Goal: Task Accomplishment & Management: Manage account settings

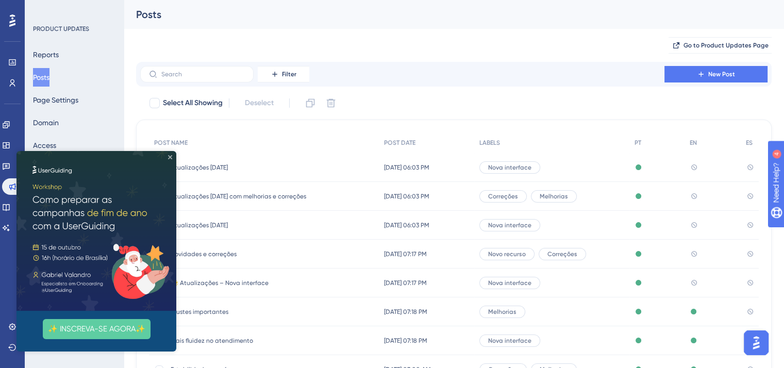
click at [171, 157] on icon "Close Preview" at bounding box center [170, 157] width 4 height 4
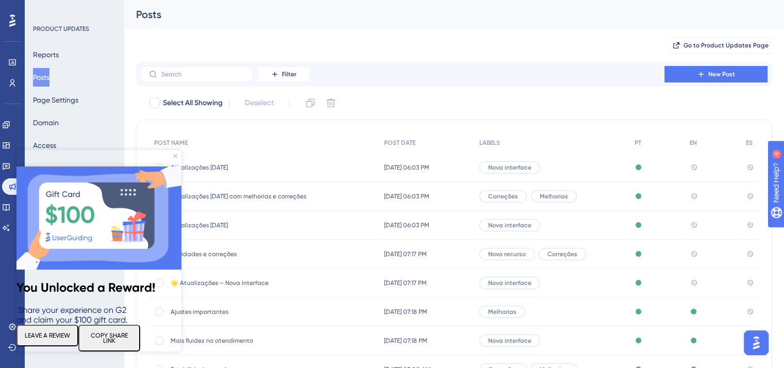
click at [175, 166] on img at bounding box center [98, 217] width 165 height 103
click at [175, 156] on icon "Close Preview" at bounding box center [175, 156] width 4 height 4
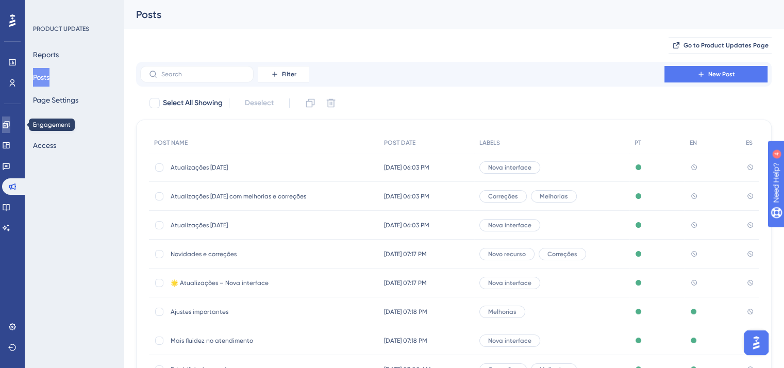
click at [9, 124] on icon at bounding box center [6, 124] width 7 height 7
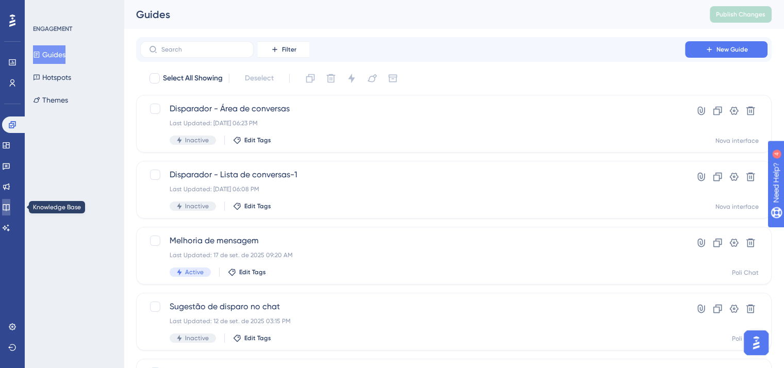
click at [10, 206] on icon at bounding box center [6, 207] width 8 height 8
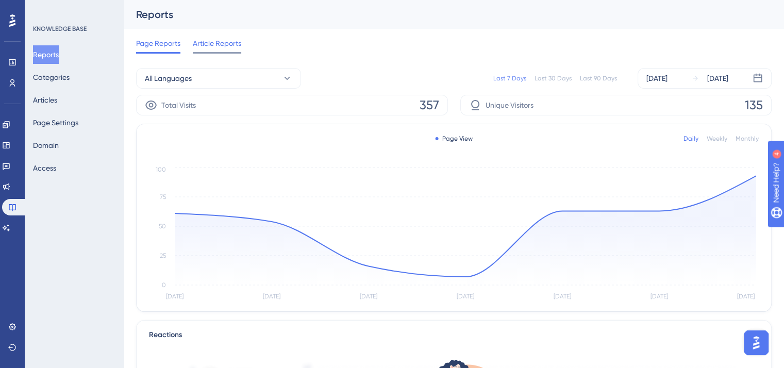
click at [222, 42] on span "Article Reports" at bounding box center [217, 43] width 48 height 12
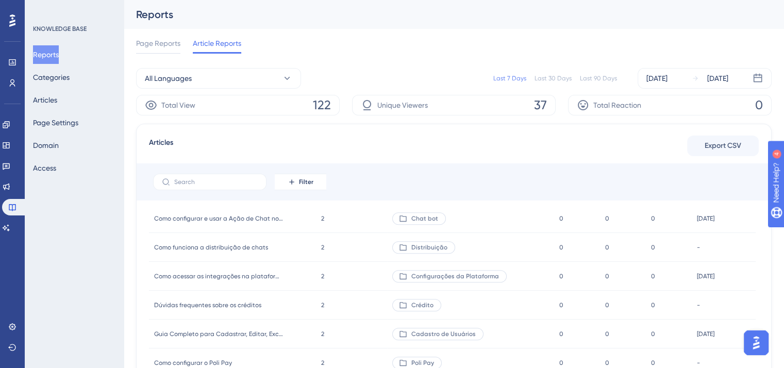
scroll to position [618, 0]
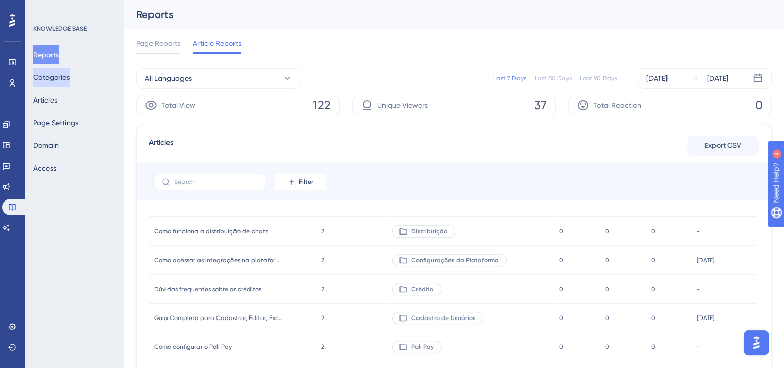
click at [59, 80] on button "Categories" at bounding box center [51, 77] width 37 height 19
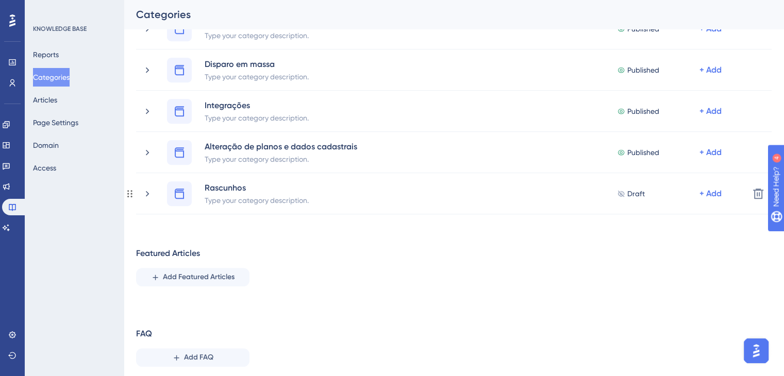
scroll to position [650, 0]
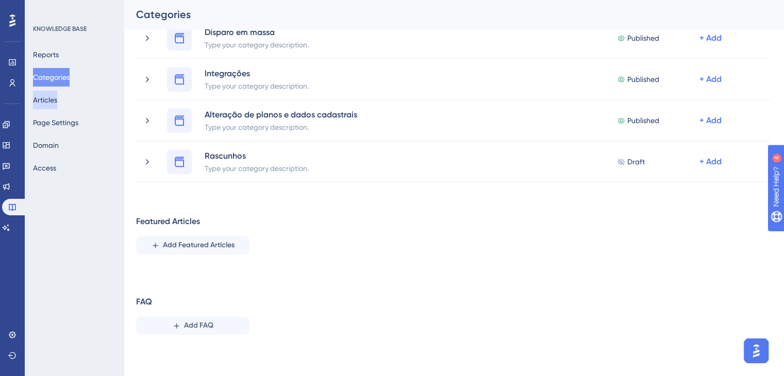
click at [57, 92] on button "Articles" at bounding box center [45, 100] width 24 height 19
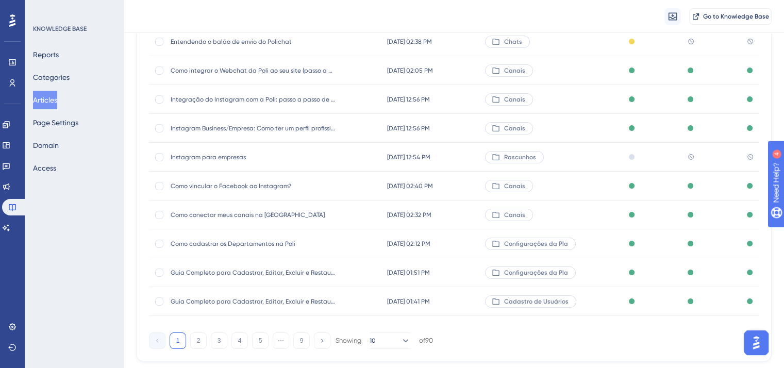
scroll to position [156, 0]
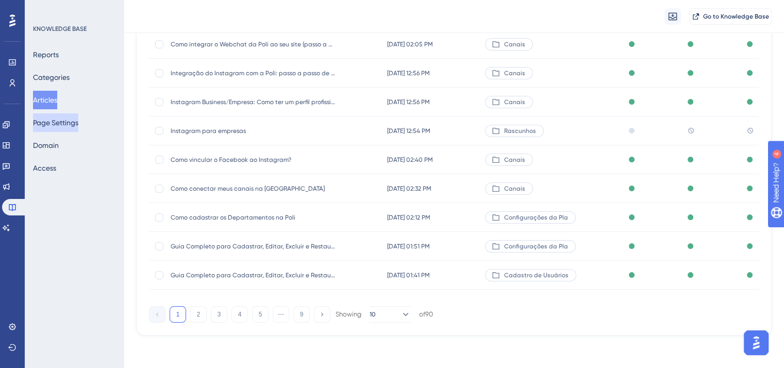
click at [57, 125] on button "Page Settings" at bounding box center [55, 122] width 45 height 19
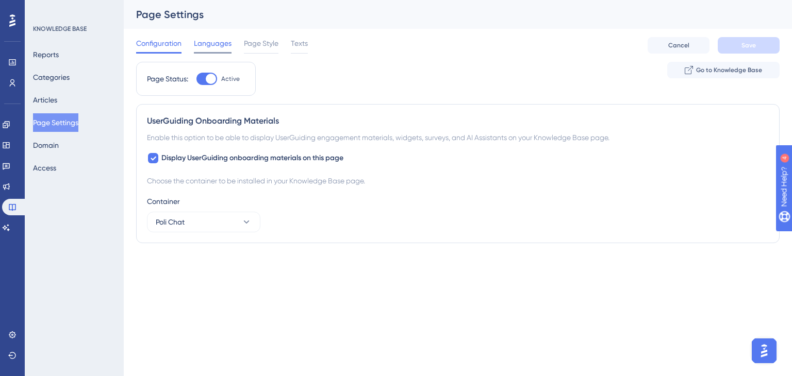
click at [219, 44] on span "Languages" at bounding box center [213, 43] width 38 height 12
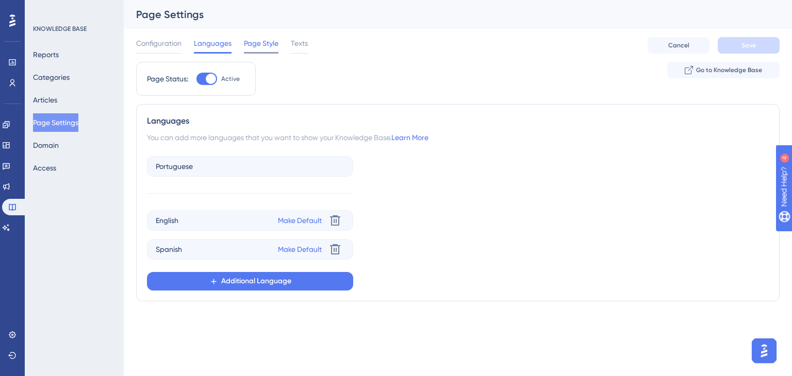
click at [257, 37] on span "Page Style" at bounding box center [261, 43] width 35 height 12
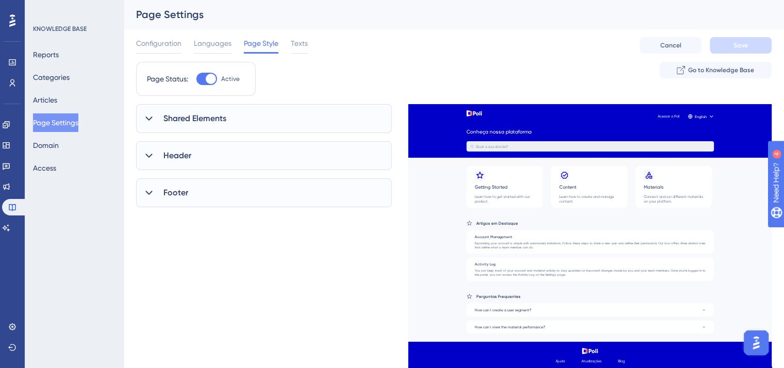
click at [196, 114] on span "Shared Elements" at bounding box center [194, 118] width 63 height 12
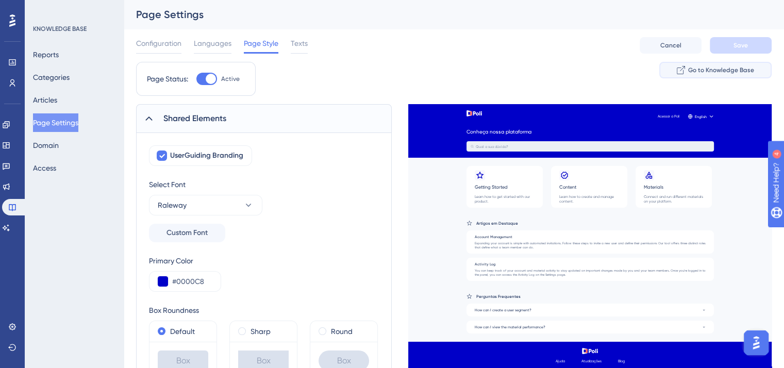
click at [705, 75] on button "Go to Knowledge Base" at bounding box center [715, 70] width 112 height 16
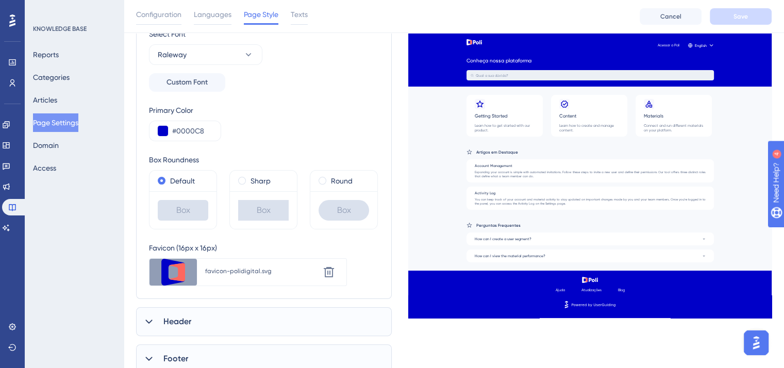
scroll to position [192, 0]
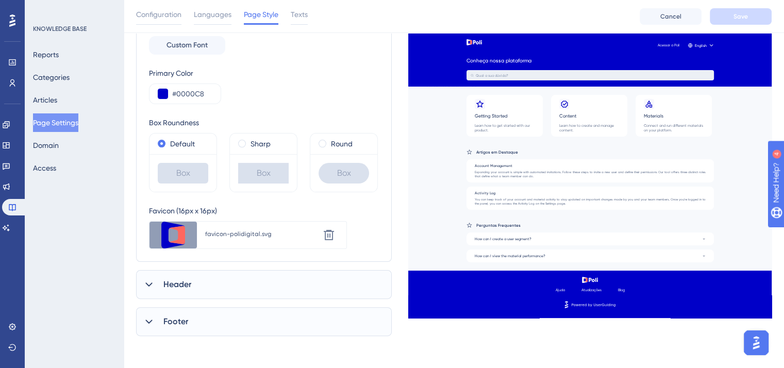
click at [268, 282] on div "Header" at bounding box center [264, 284] width 256 height 29
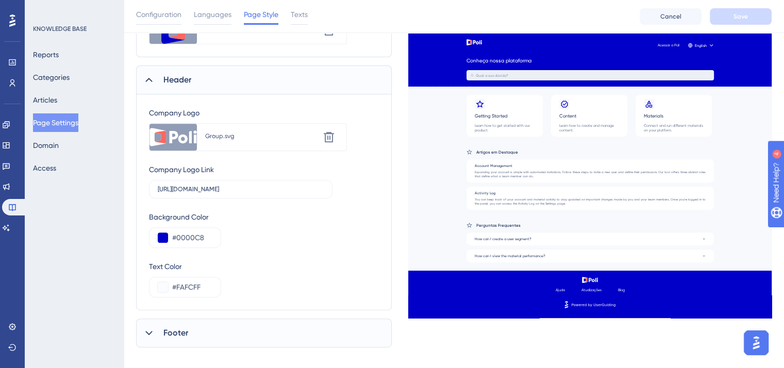
scroll to position [398, 0]
click at [271, 329] on div "Footer" at bounding box center [264, 331] width 256 height 29
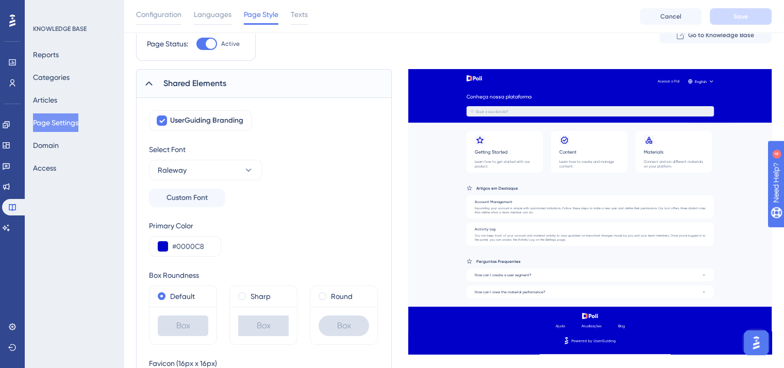
scroll to position [0, 0]
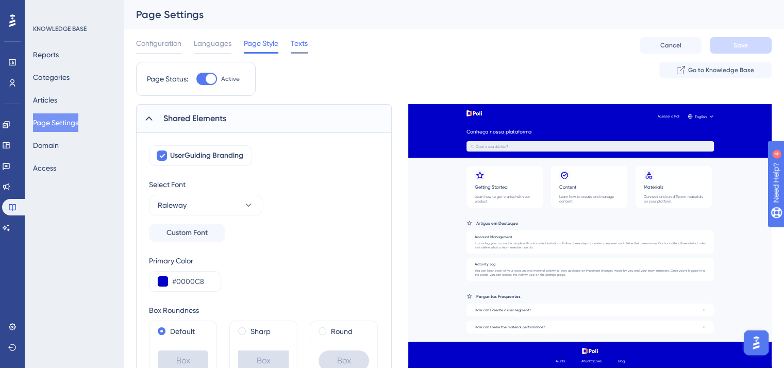
click at [295, 48] on span "Texts" at bounding box center [299, 43] width 17 height 12
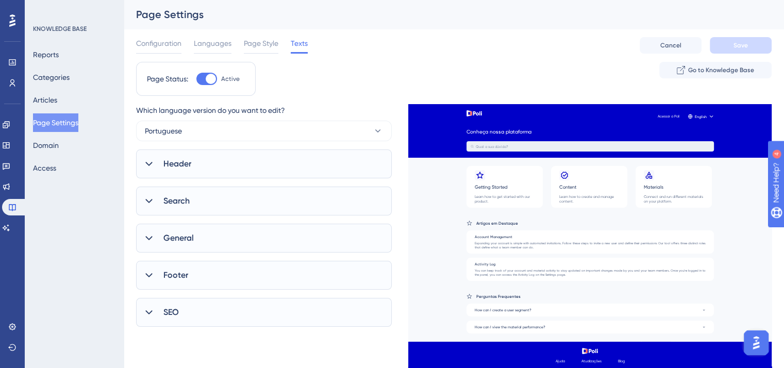
click at [253, 159] on div "Header" at bounding box center [264, 163] width 256 height 29
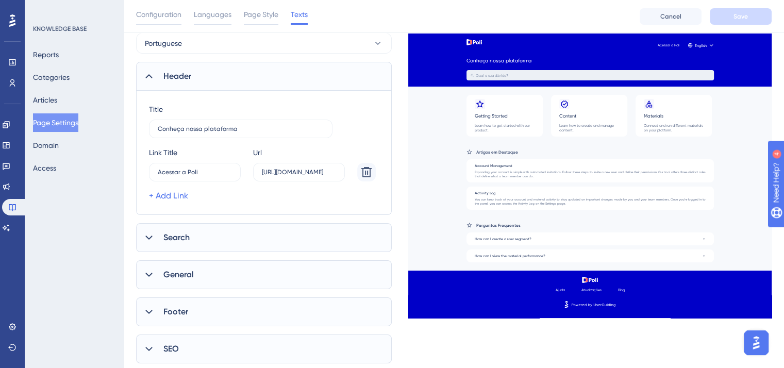
scroll to position [103, 0]
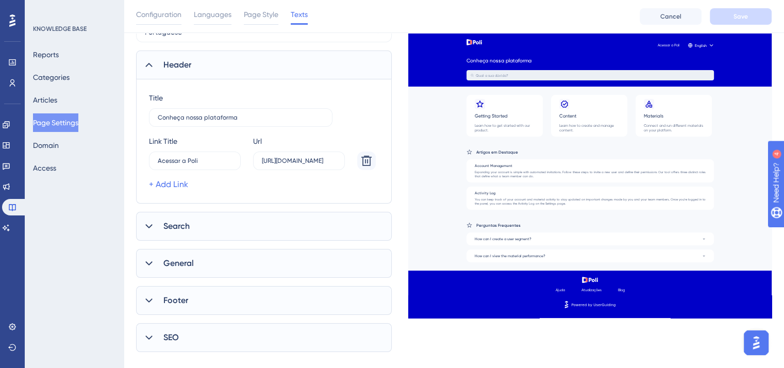
click at [256, 223] on div "Search" at bounding box center [264, 226] width 256 height 29
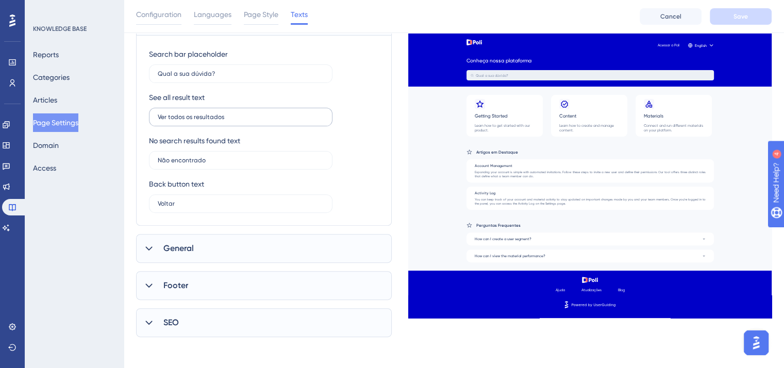
scroll to position [309, 0]
click at [257, 245] on div "General" at bounding box center [264, 247] width 256 height 29
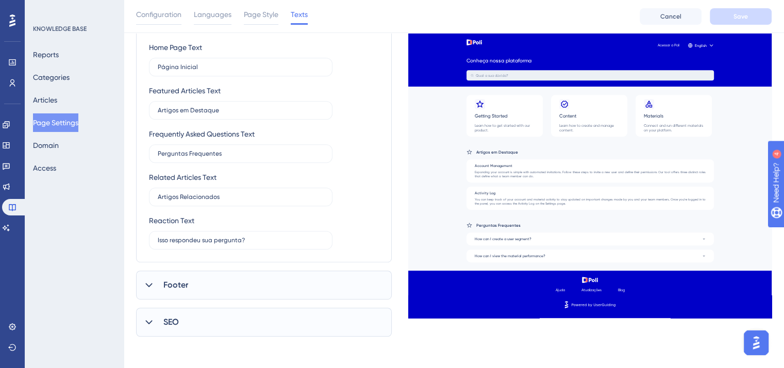
scroll to position [543, 0]
click at [259, 283] on div "Footer" at bounding box center [264, 284] width 256 height 29
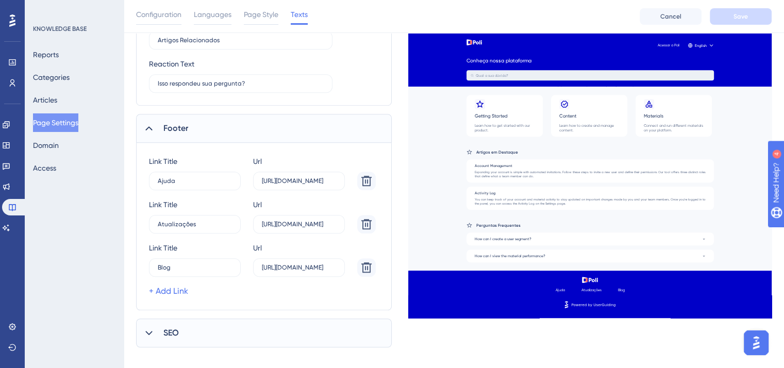
scroll to position [710, 0]
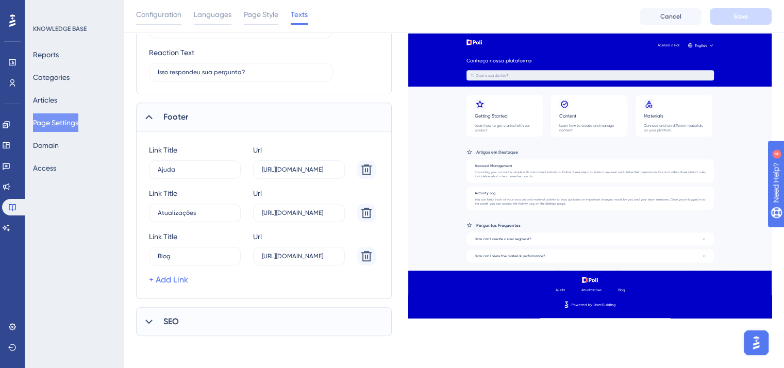
click at [253, 325] on div "SEO" at bounding box center [264, 321] width 256 height 29
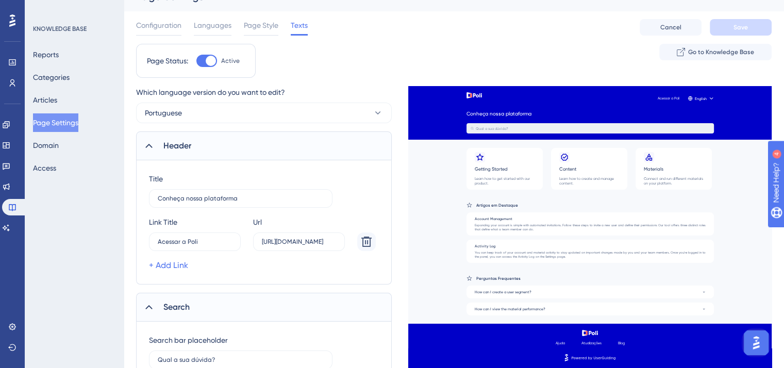
scroll to position [0, 0]
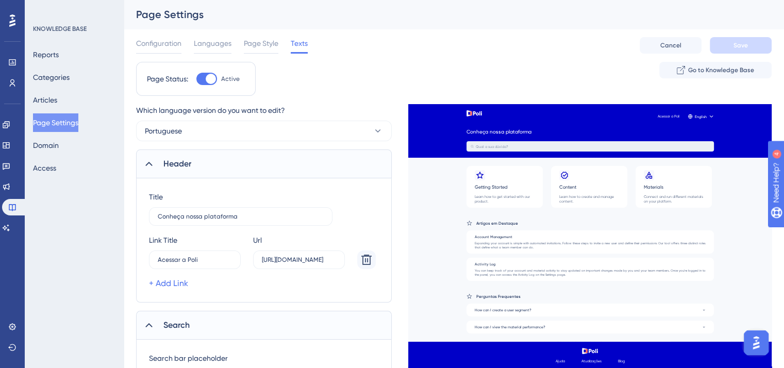
click at [146, 161] on icon at bounding box center [149, 164] width 10 height 10
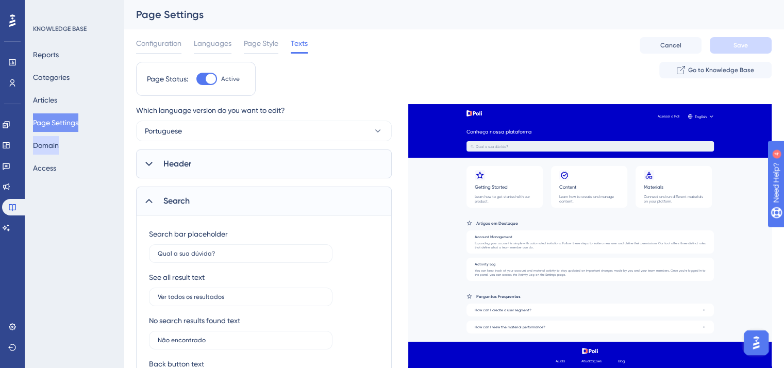
click at [57, 145] on button "Domain" at bounding box center [46, 145] width 26 height 19
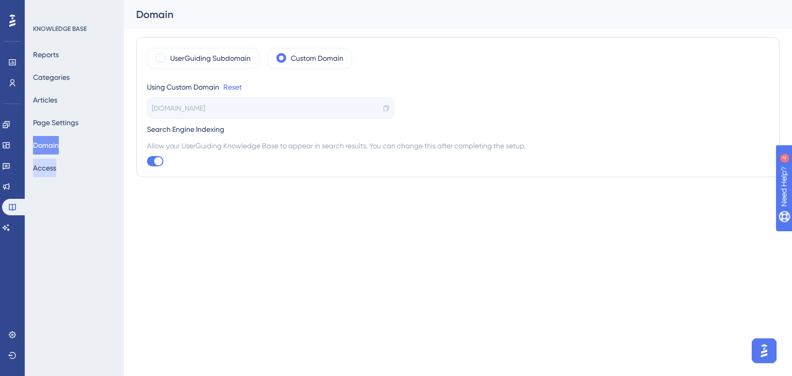
click at [56, 174] on button "Access" at bounding box center [44, 168] width 23 height 19
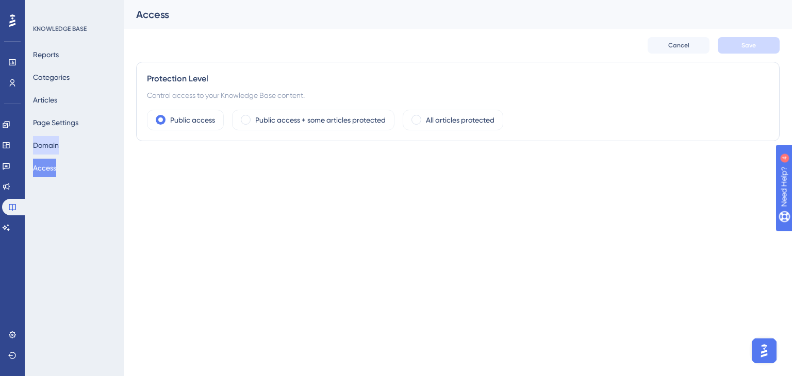
click at [59, 145] on button "Domain" at bounding box center [46, 145] width 26 height 19
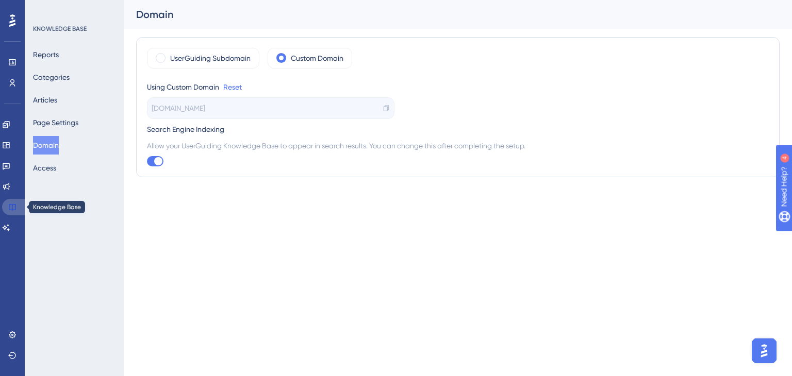
click at [14, 210] on icon at bounding box center [12, 207] width 7 height 7
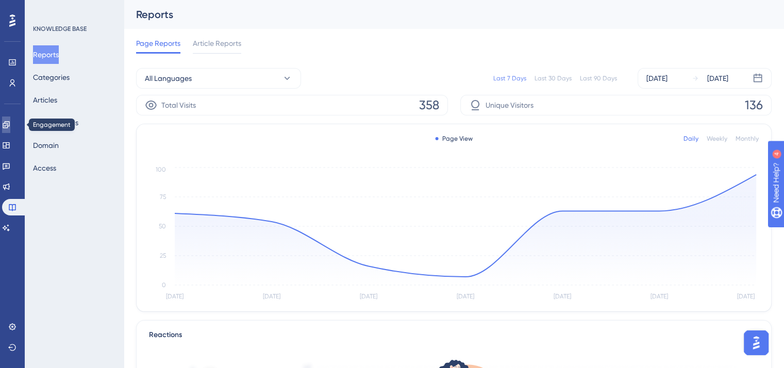
click at [10, 125] on link at bounding box center [6, 124] width 8 height 16
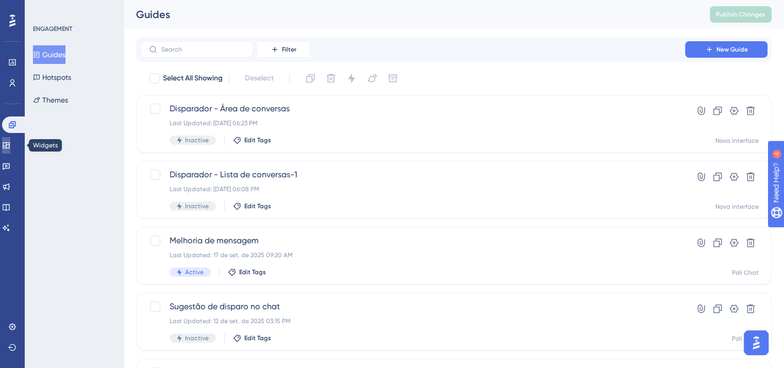
click at [10, 147] on icon at bounding box center [6, 145] width 8 height 8
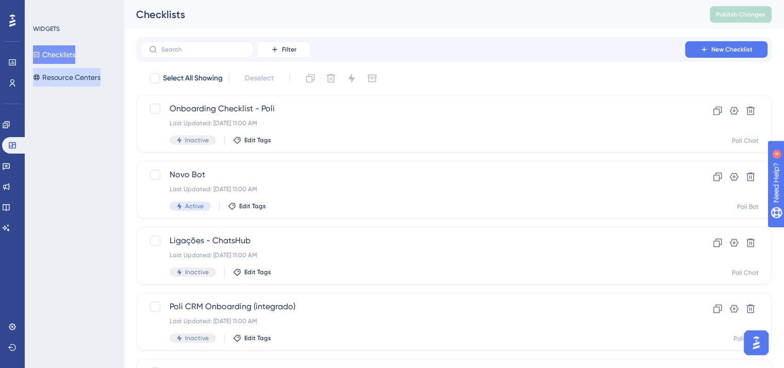
click at [61, 77] on button "Resource Centers" at bounding box center [67, 77] width 68 height 19
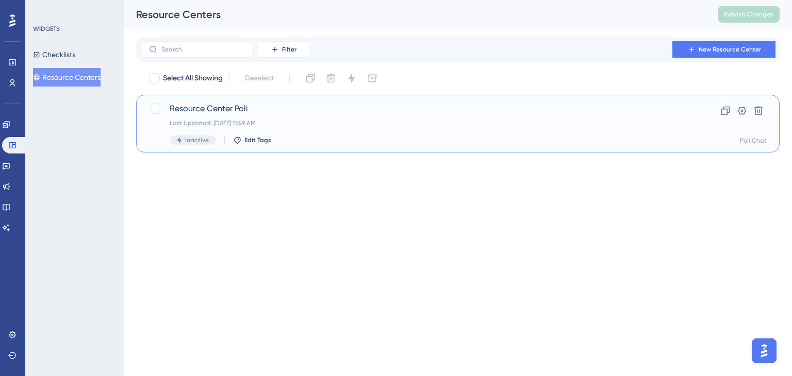
click at [381, 114] on span "Resource Center Poli" at bounding box center [417, 109] width 494 height 12
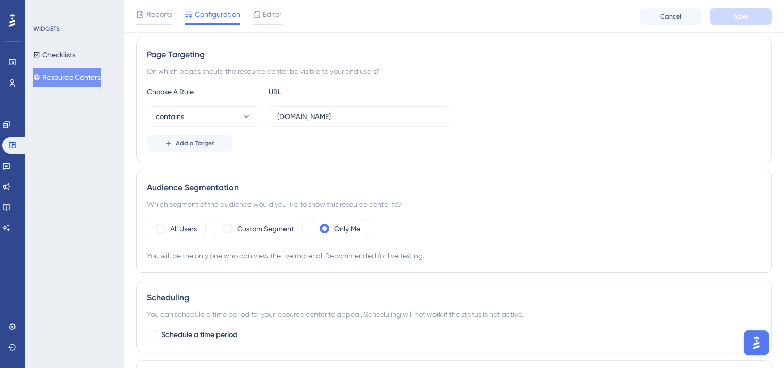
scroll to position [206, 0]
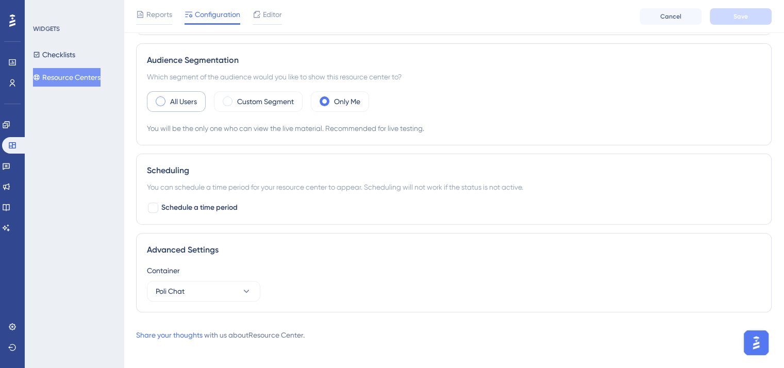
click at [181, 105] on label "All Users" at bounding box center [183, 101] width 27 height 12
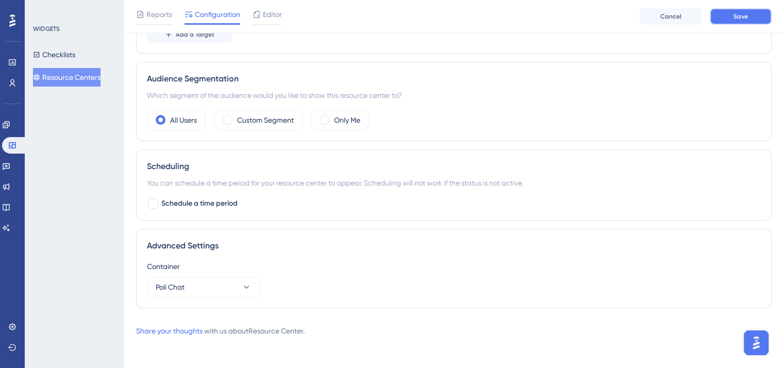
click at [740, 15] on span "Save" at bounding box center [740, 16] width 14 height 8
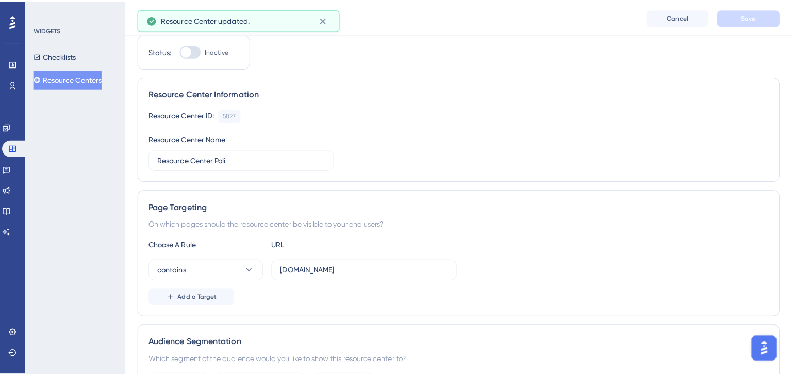
scroll to position [0, 0]
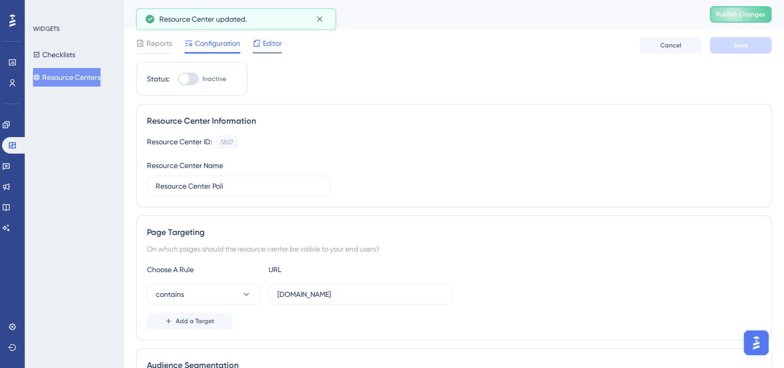
click at [280, 43] on span "Editor" at bounding box center [272, 43] width 19 height 12
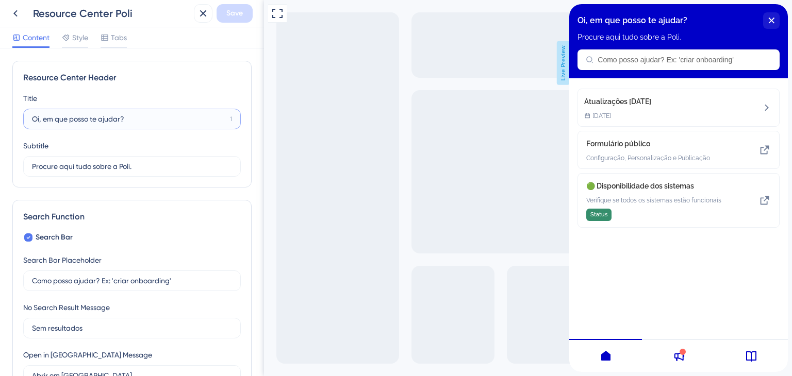
click at [100, 121] on input "Oi, em que posso te ajudar?" at bounding box center [129, 118] width 194 height 11
click at [97, 118] on input "Oi, em que posso te ajudar?" at bounding box center [129, 118] width 194 height 11
type input "Oi, em que podemos ajudar?"
click at [47, 166] on input "Procure aqui tudo sobre a Poli." at bounding box center [128, 166] width 192 height 11
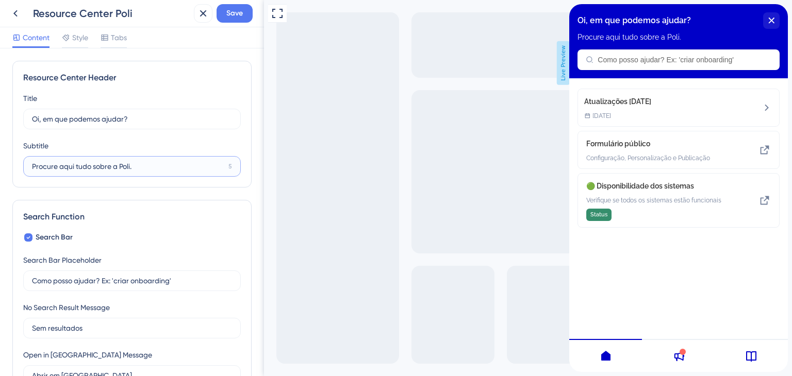
click at [183, 166] on input "Procure aqui tudo sobre a Poli." at bounding box center [128, 166] width 192 height 11
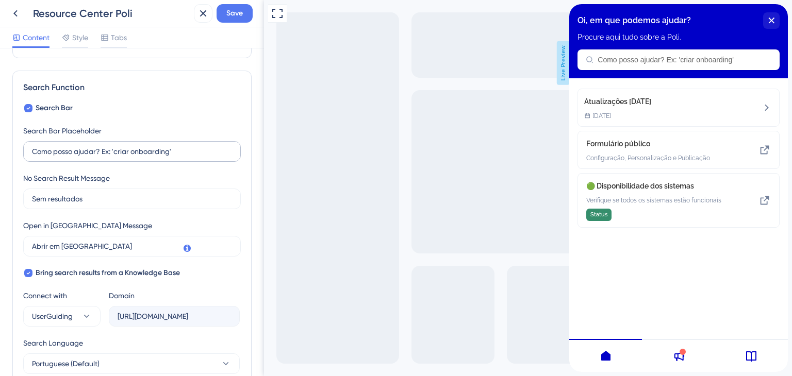
scroll to position [155, 0]
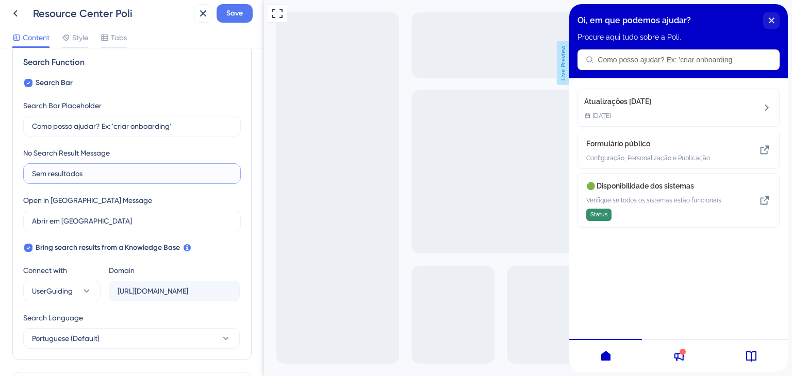
click at [86, 175] on input "Sem resultados" at bounding box center [132, 173] width 200 height 11
paste input "Não encontrado"
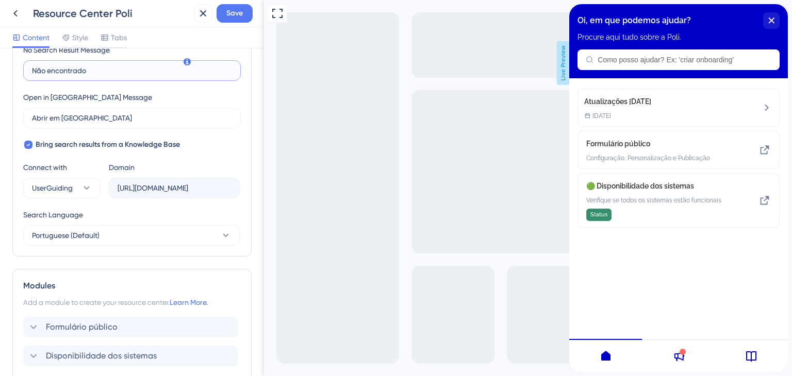
scroll to position [340, 0]
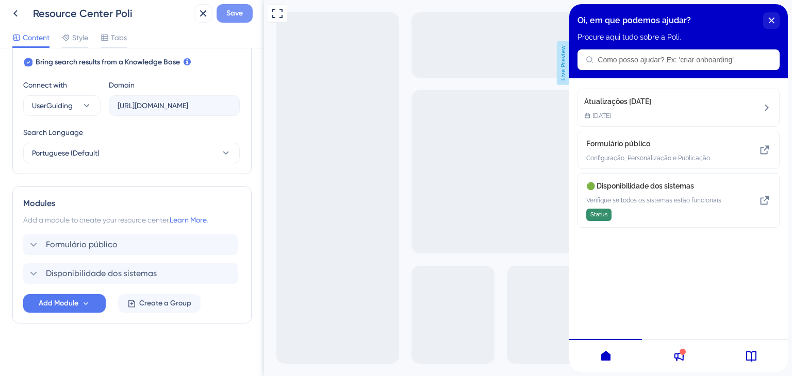
type input "Não encontrado"
click at [239, 15] on span "Save" at bounding box center [234, 13] width 16 height 12
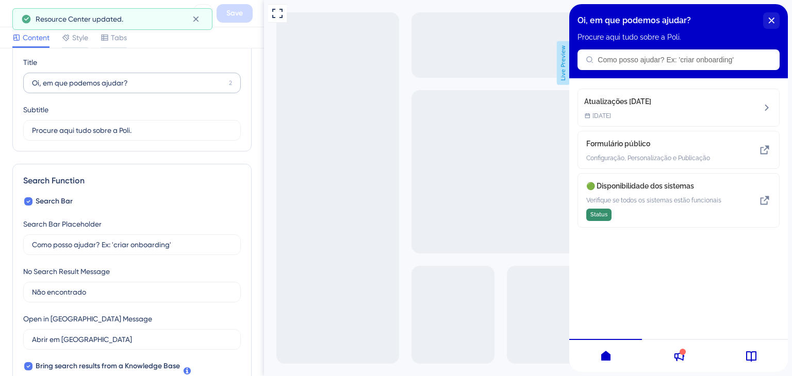
scroll to position [31, 0]
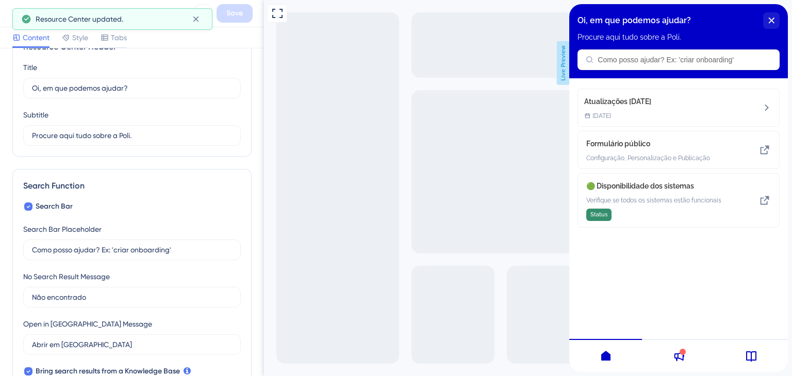
click at [85, 29] on div "Resource Center updated." at bounding box center [112, 19] width 200 height 22
click at [79, 40] on span "Style" at bounding box center [80, 37] width 16 height 12
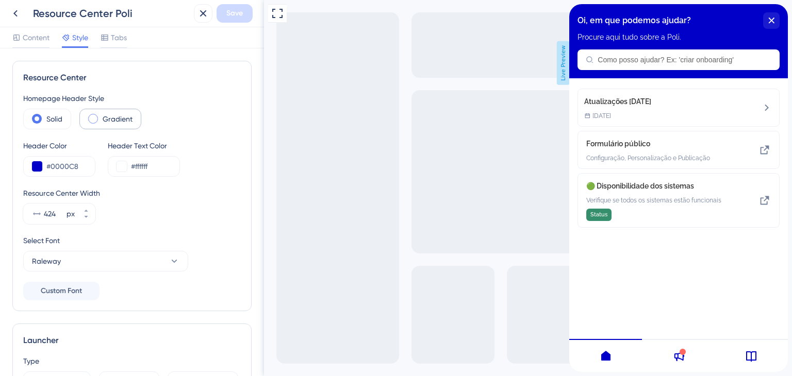
click at [120, 120] on label "Gradient" at bounding box center [118, 119] width 30 height 12
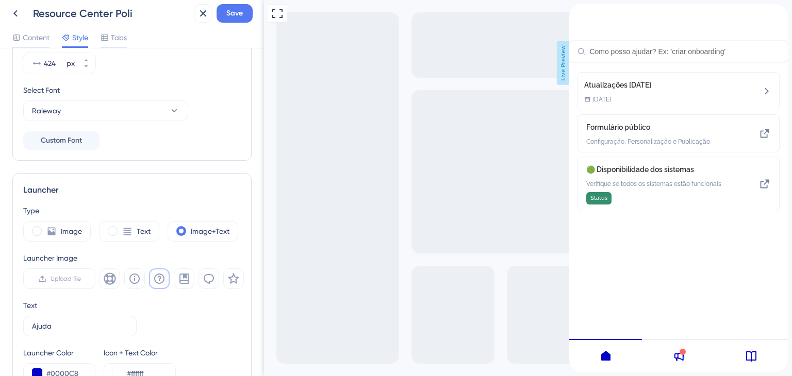
scroll to position [155, 0]
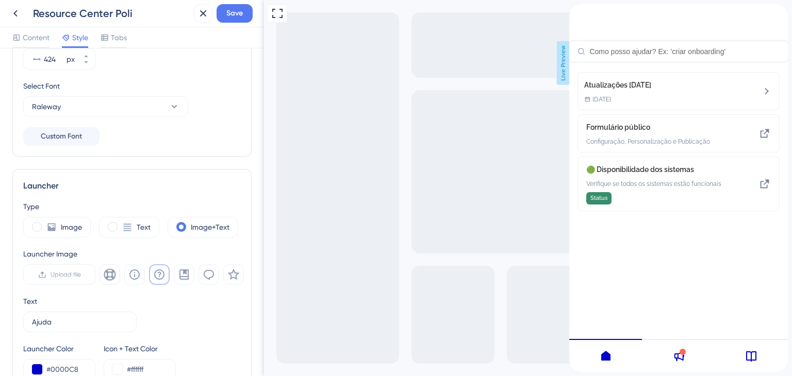
click at [776, 15] on icon "close resource center" at bounding box center [779, 12] width 6 height 6
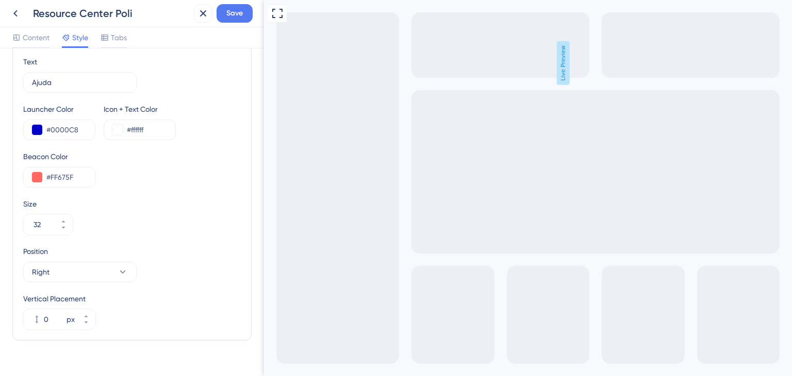
scroll to position [411, 0]
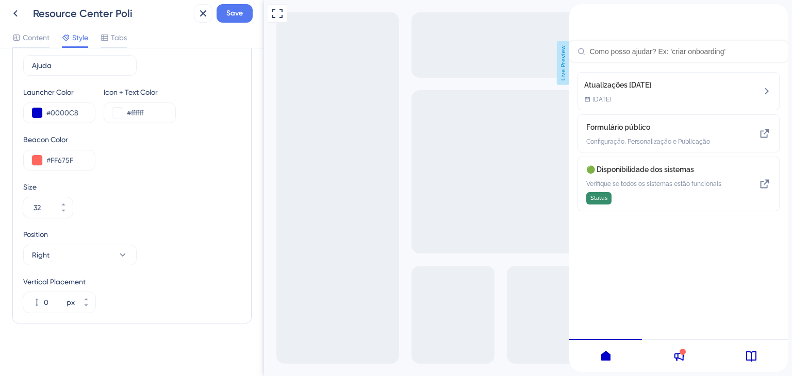
click at [561, 69] on span "Live Preview" at bounding box center [563, 63] width 13 height 44
click at [776, 18] on div "close resource center" at bounding box center [779, 12] width 16 height 16
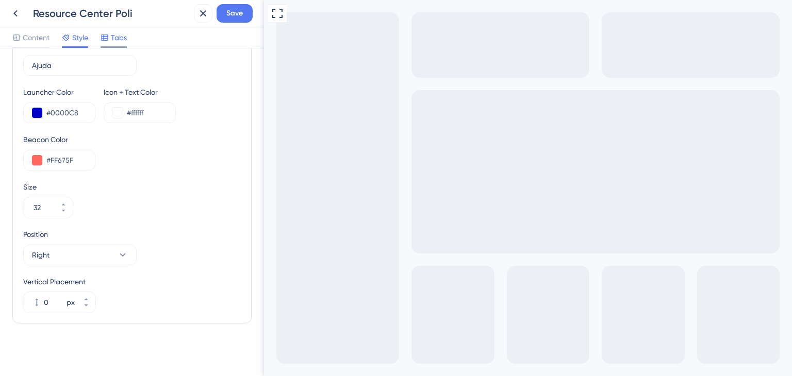
click at [124, 33] on span "Tabs" at bounding box center [119, 37] width 16 height 12
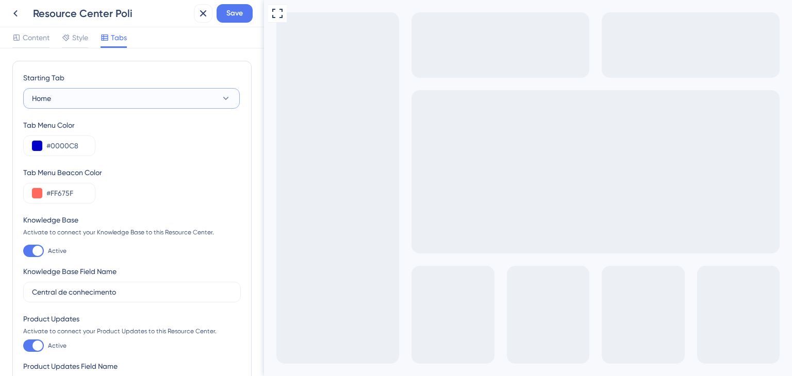
click at [141, 100] on button "Home" at bounding box center [131, 98] width 216 height 21
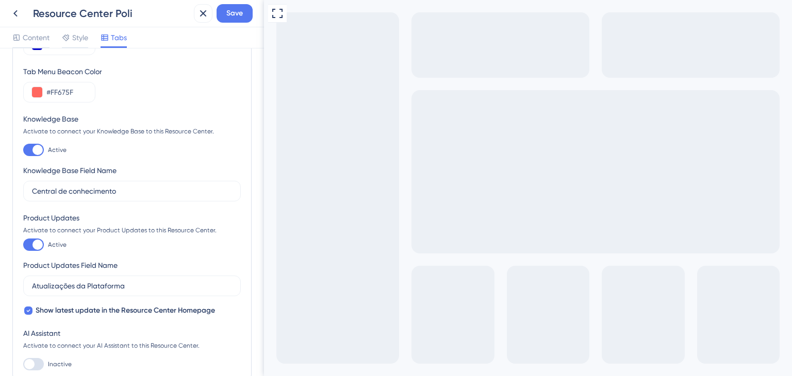
scroll to position [103, 0]
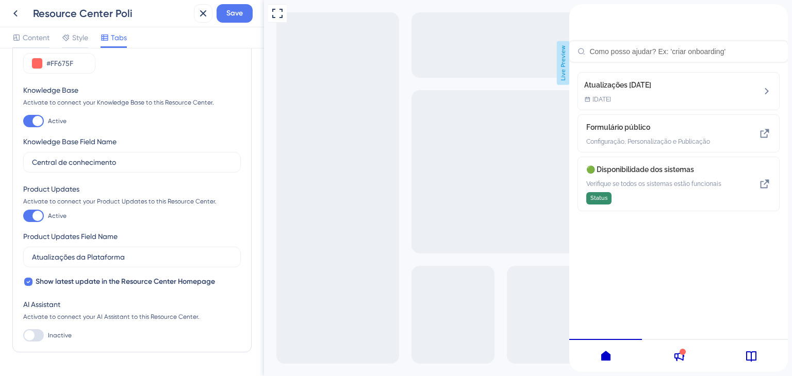
scroll to position [159, 0]
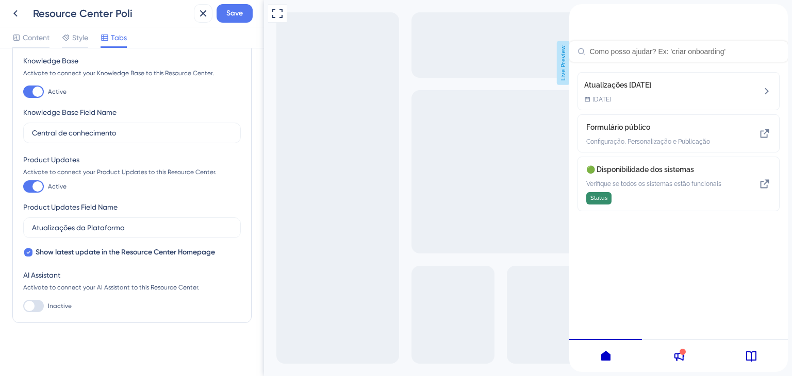
click at [39, 311] on div at bounding box center [33, 306] width 21 height 12
click at [23, 307] on input "Inactive" at bounding box center [23, 306] width 1 height 1
checkbox input "true"
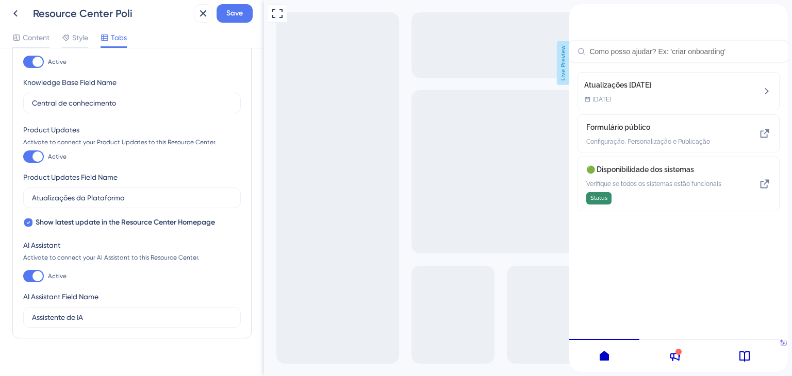
scroll to position [205, 0]
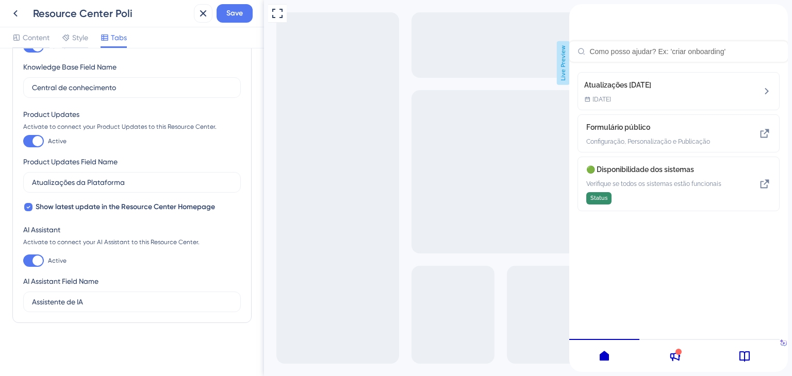
click at [781, 346] on icon at bounding box center [784, 343] width 6 height 5
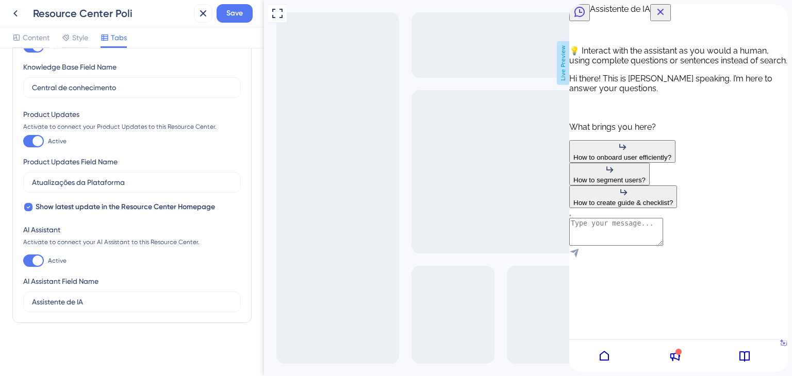
click at [575, 112] on icon at bounding box center [574, 107] width 10 height 10
click at [579, 112] on icon at bounding box center [574, 107] width 10 height 10
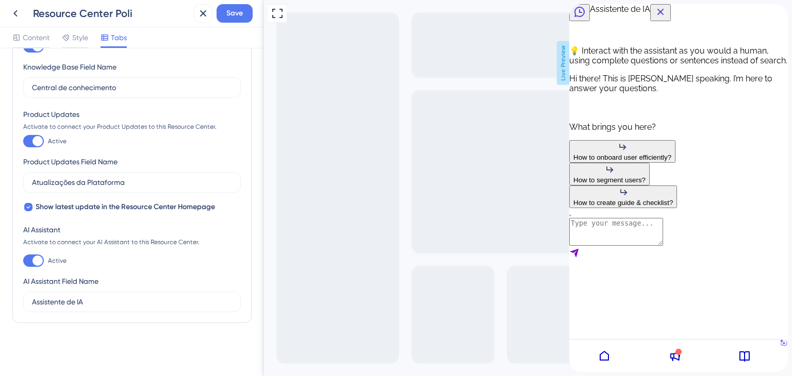
click at [650, 246] on textarea "AI Assistant Text Input" at bounding box center [616, 232] width 94 height 28
type textarea "Como ver as atualizações da Poli"
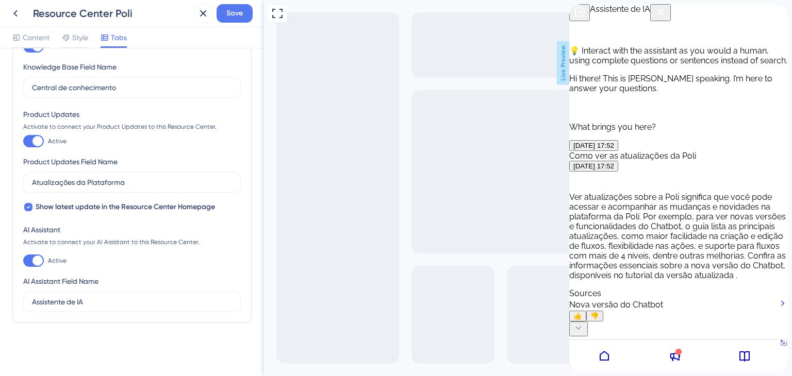
scroll to position [192, 0]
click at [643, 298] on div "Nova versão do Chatbot" at bounding box center [678, 304] width 219 height 12
click at [584, 17] on icon "Back Button" at bounding box center [579, 12] width 10 height 10
click at [583, 18] on icon "Back Button" at bounding box center [579, 12] width 12 height 12
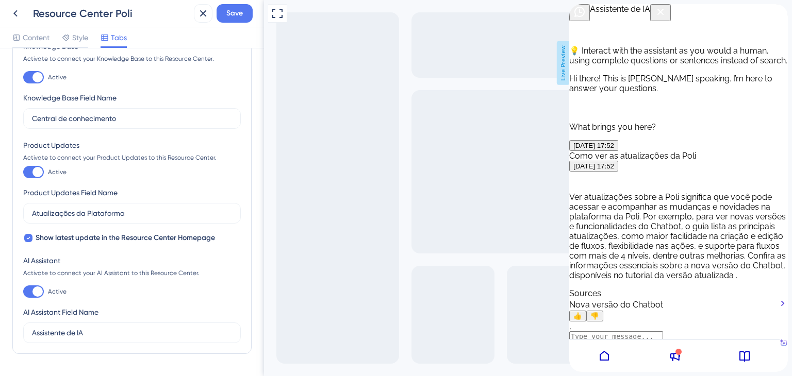
scroll to position [0, 0]
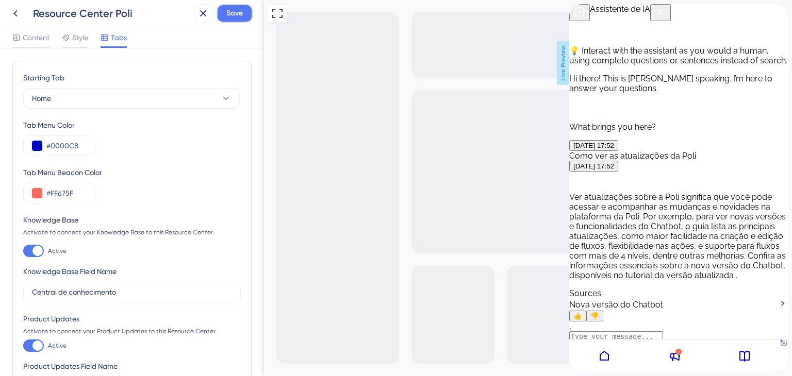
click at [232, 11] on span "Save" at bounding box center [234, 13] width 16 height 12
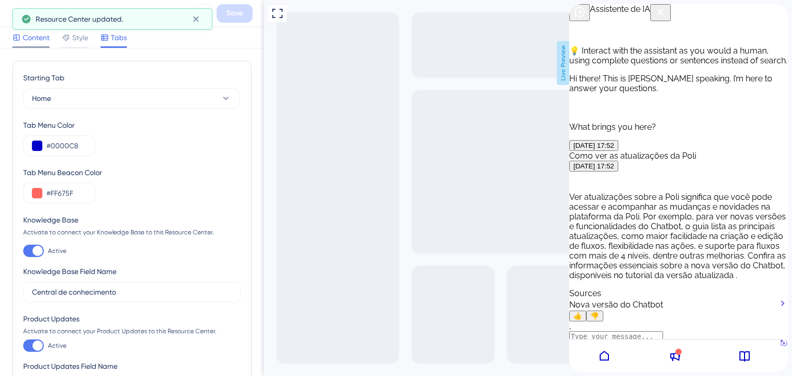
click at [34, 38] on span "Content" at bounding box center [36, 37] width 27 height 12
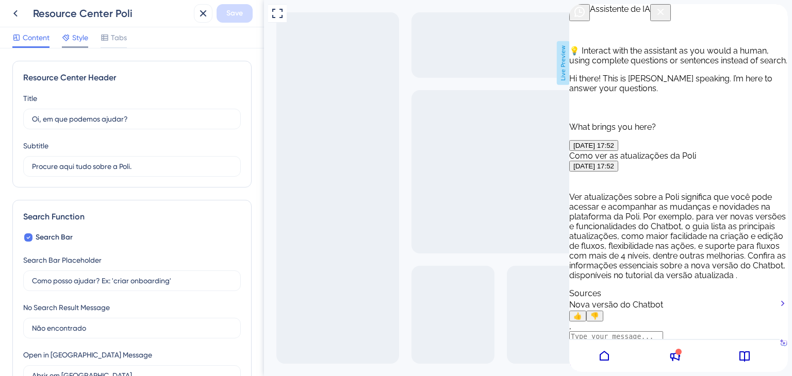
click at [76, 35] on span "Style" at bounding box center [80, 37] width 16 height 12
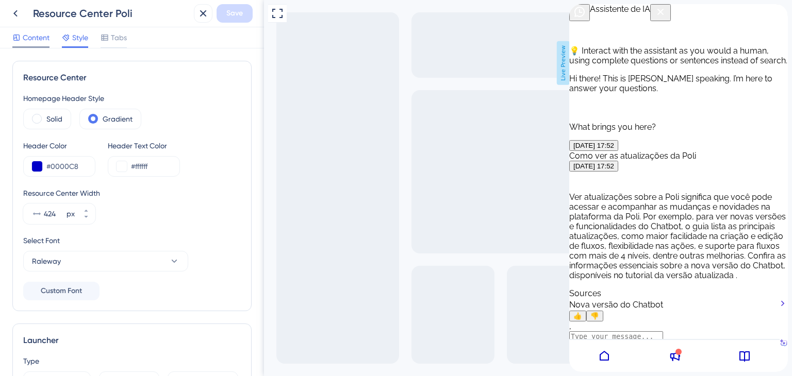
click at [42, 33] on span "Content" at bounding box center [36, 37] width 27 height 12
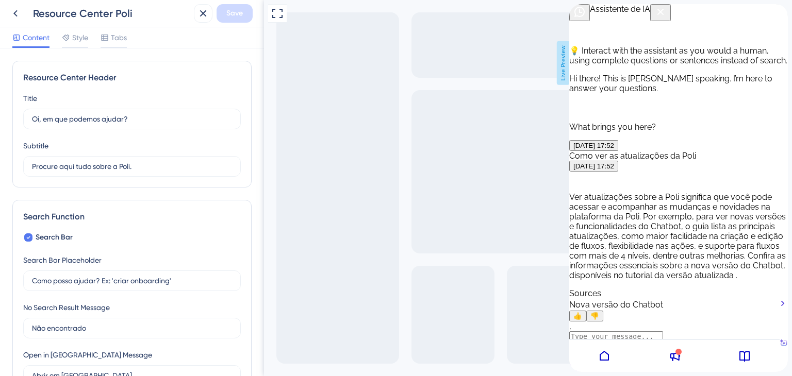
click at [598, 358] on icon at bounding box center [604, 356] width 12 height 12
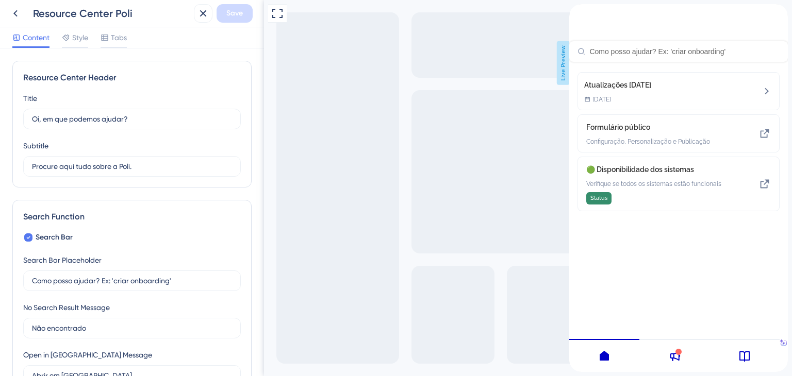
click at [599, 358] on icon at bounding box center [603, 356] width 9 height 10
click at [668, 358] on icon at bounding box center [674, 356] width 12 height 12
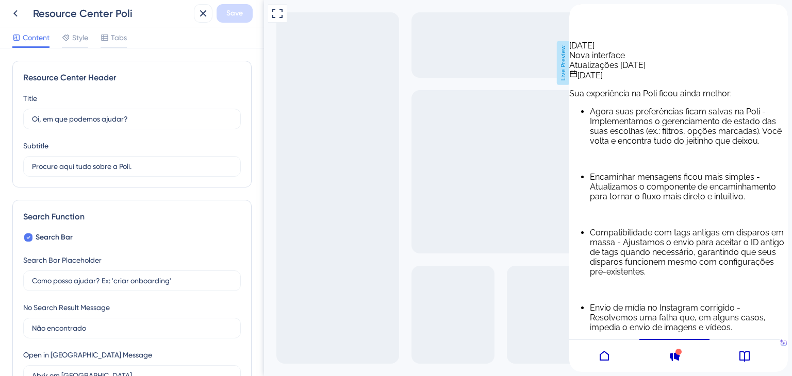
scroll to position [6597, 0]
click at [713, 355] on div at bounding box center [744, 355] width 70 height 33
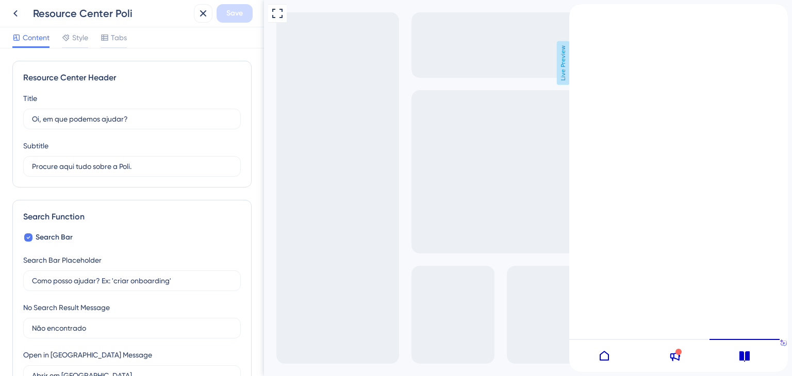
click at [782, 344] on icon at bounding box center [783, 343] width 3 height 3
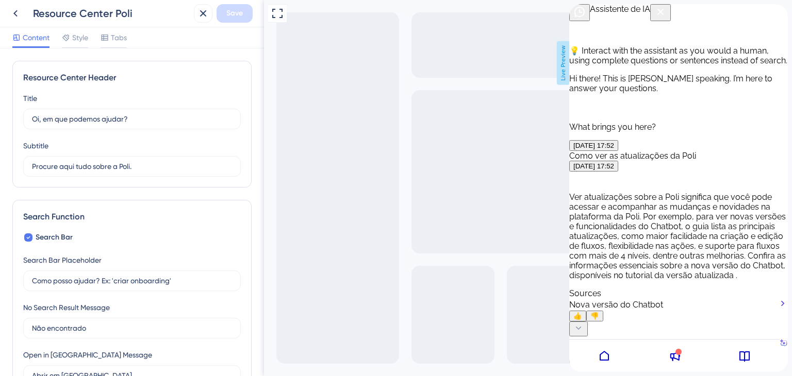
scroll to position [192, 0]
click at [599, 312] on span "👎" at bounding box center [594, 316] width 9 height 8
click at [668, 355] on icon at bounding box center [674, 356] width 12 height 12
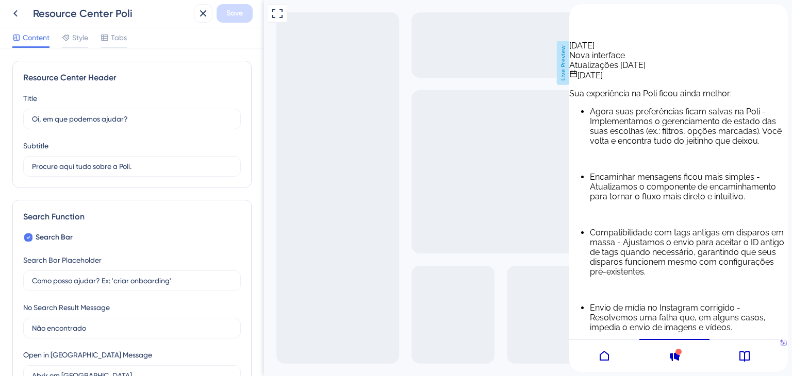
click at [588, 11] on icon "Resource Center Header" at bounding box center [585, 8] width 6 height 6
click at [590, 14] on div "Resource Center Header" at bounding box center [585, 9] width 8 height 10
click at [577, 12] on icon "back to header" at bounding box center [573, 8] width 8 height 8
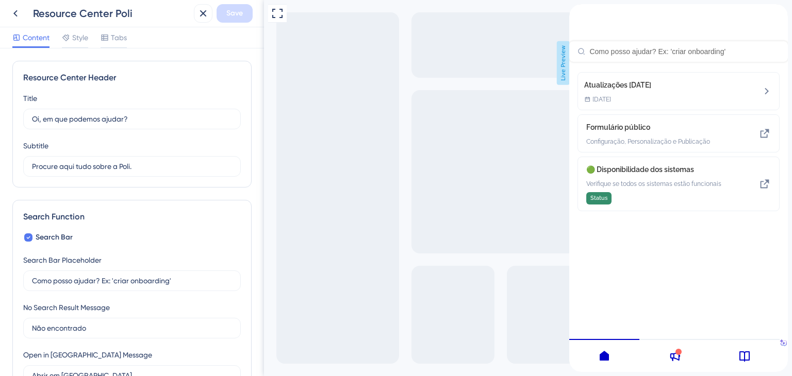
click at [666, 56] on div "Resource Center Header" at bounding box center [678, 51] width 219 height 21
type input "css selector"
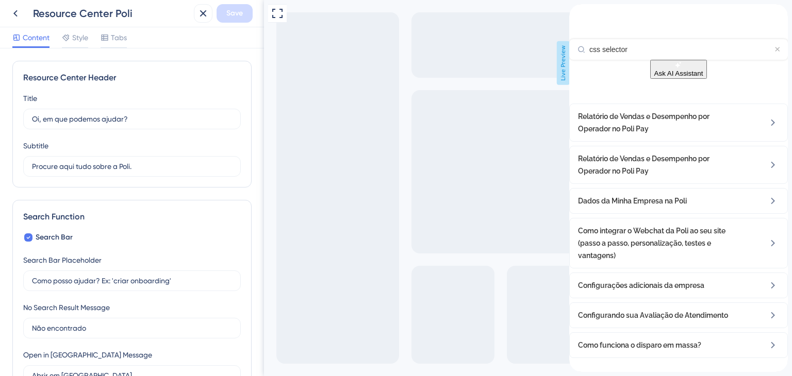
click at [697, 46] on input "css selector" at bounding box center [682, 49] width 186 height 8
click at [775, 49] on icon "Resource Center Header" at bounding box center [777, 49] width 5 height 5
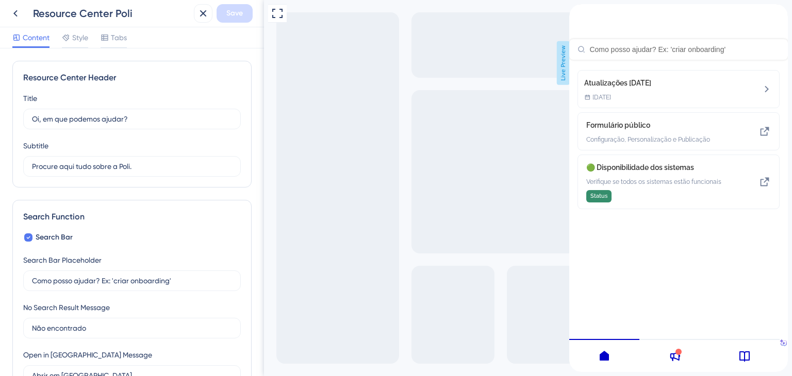
click at [701, 45] on input "Resource Center Header" at bounding box center [684, 49] width 190 height 8
type input "container"
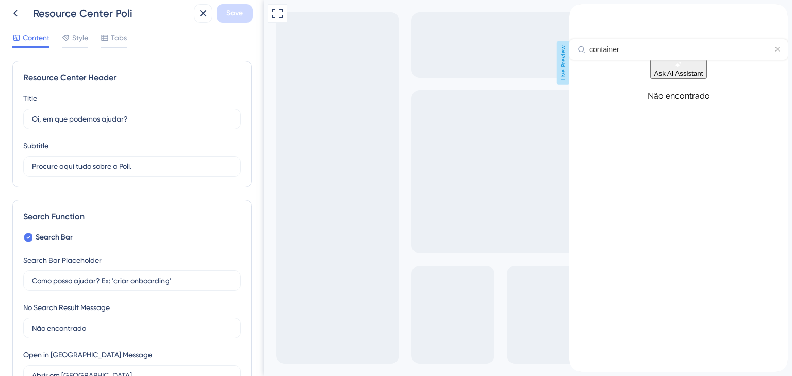
click at [775, 47] on icon "Resource Center Header" at bounding box center [777, 49] width 5 height 5
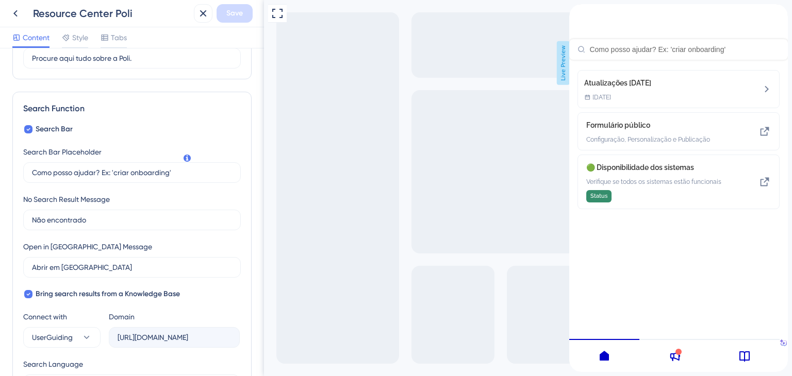
scroll to position [340, 0]
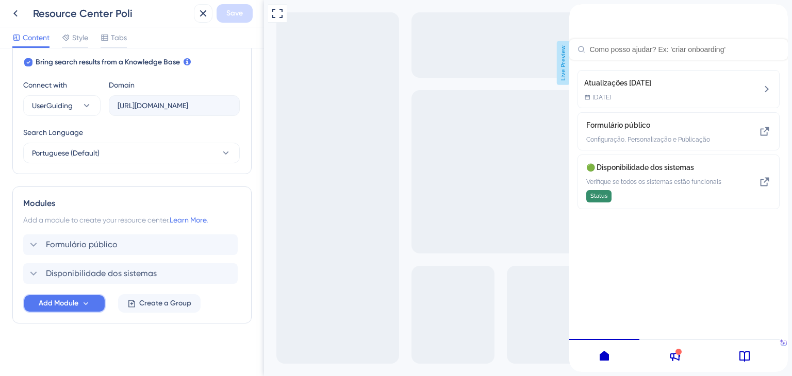
click at [90, 305] on icon at bounding box center [85, 303] width 9 height 9
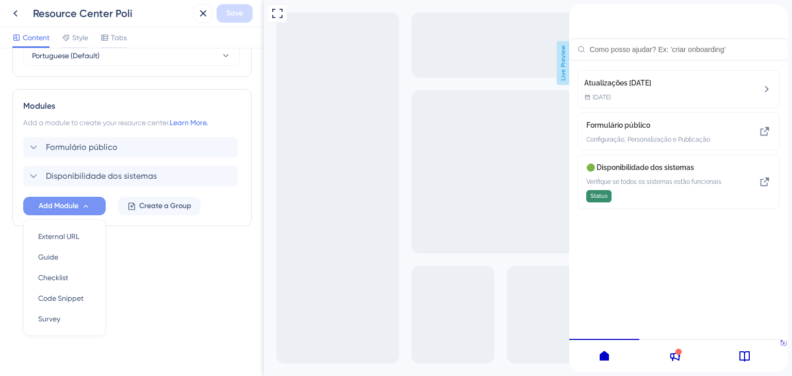
click at [156, 298] on div "Resource Center Header Title Oi, em que podemos ajudar? 2 Oi, em que podemos aj…" at bounding box center [132, 212] width 264 height 328
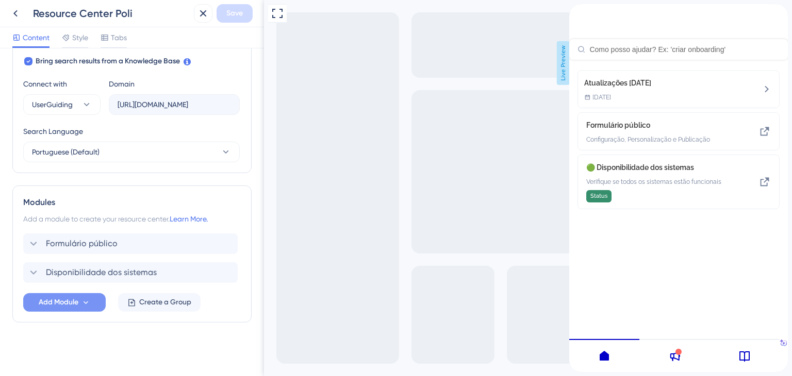
scroll to position [340, 0]
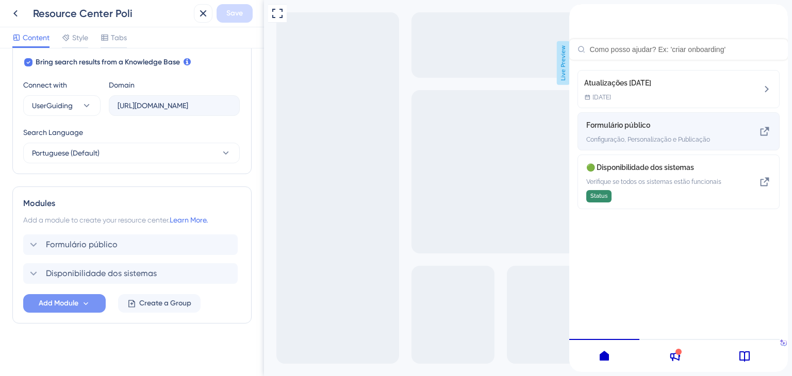
click at [763, 135] on icon at bounding box center [764, 131] width 12 height 12
click at [620, 131] on span "Formulário público" at bounding box center [651, 125] width 131 height 12
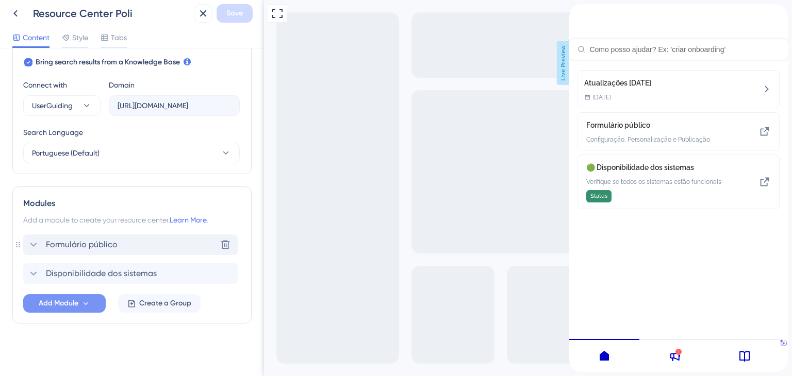
click at [95, 246] on span "Formulário público" at bounding box center [82, 245] width 72 height 12
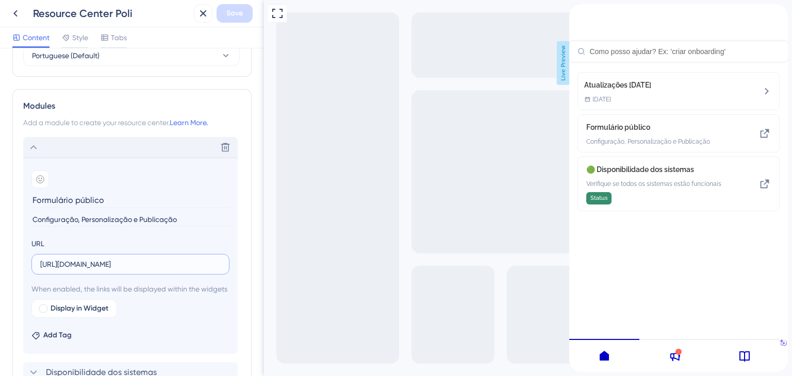
click at [102, 262] on input "https://panel.userguiding.com/knowledge-base/articles/detail/14389" at bounding box center [130, 264] width 180 height 11
click at [40, 145] on div "Delete" at bounding box center [130, 147] width 214 height 21
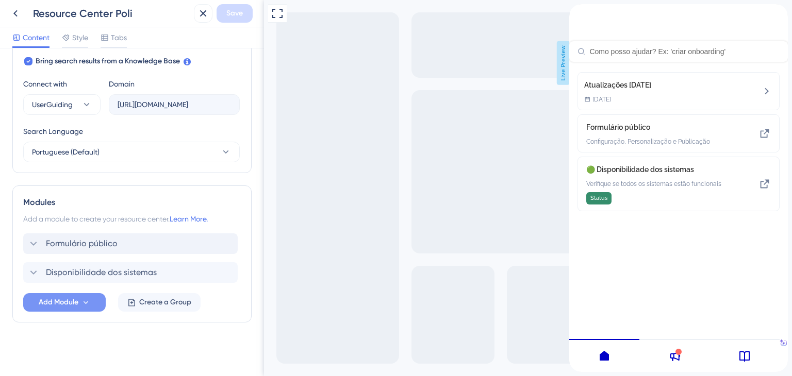
scroll to position [340, 0]
click at [229, 243] on icon at bounding box center [225, 245] width 10 height 10
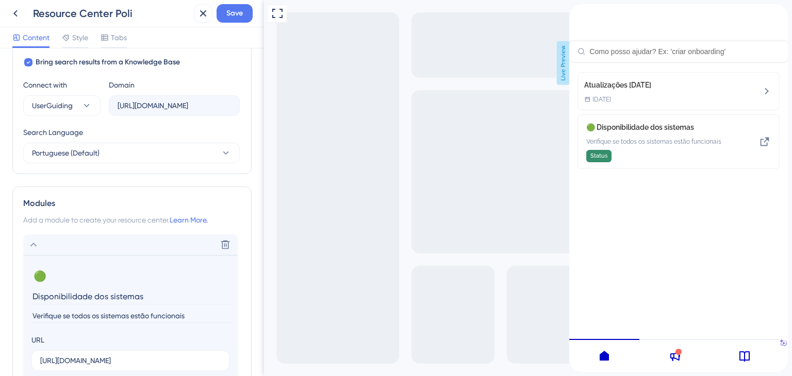
scroll to position [438, 0]
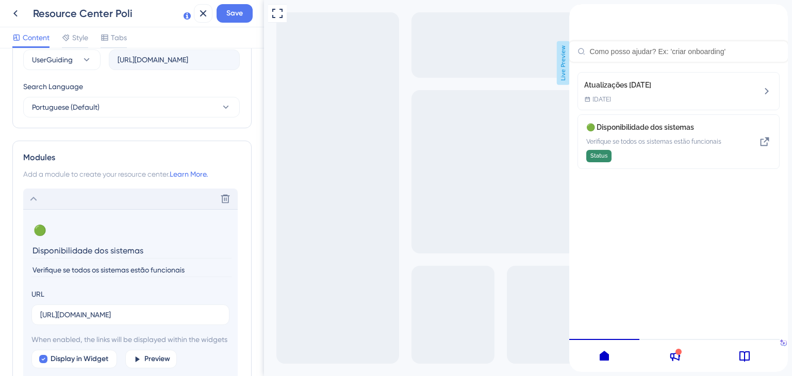
click at [35, 196] on icon at bounding box center [33, 199] width 12 height 12
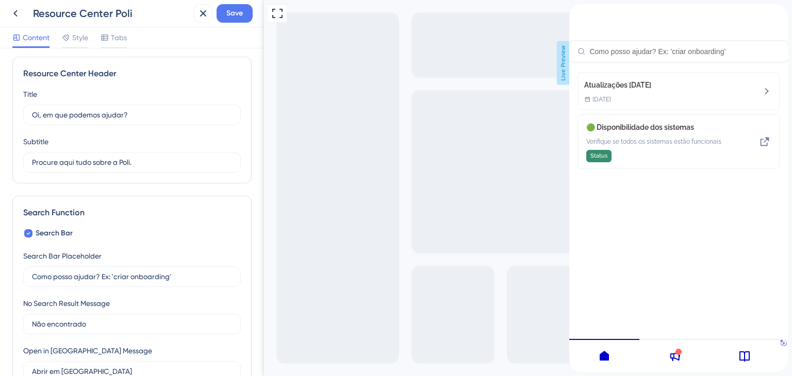
scroll to position [0, 0]
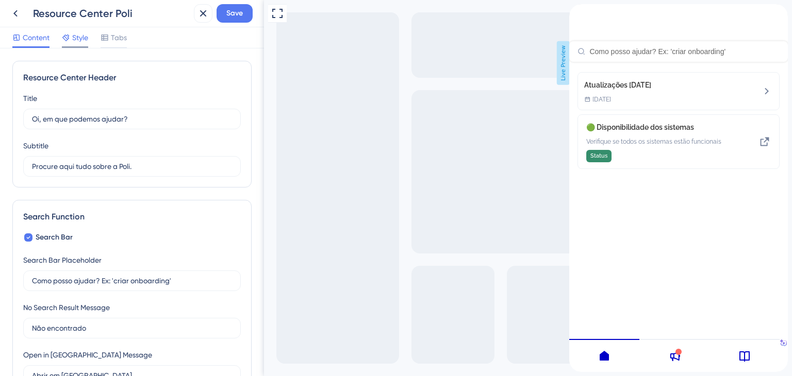
click at [80, 38] on span "Style" at bounding box center [80, 37] width 16 height 12
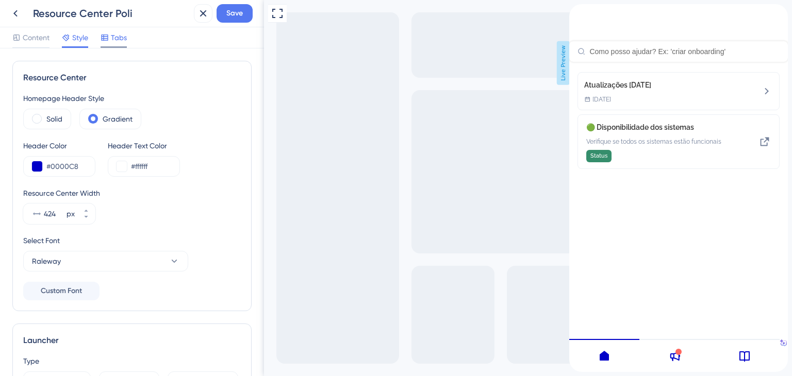
click at [126, 31] on span "Tabs" at bounding box center [119, 37] width 16 height 12
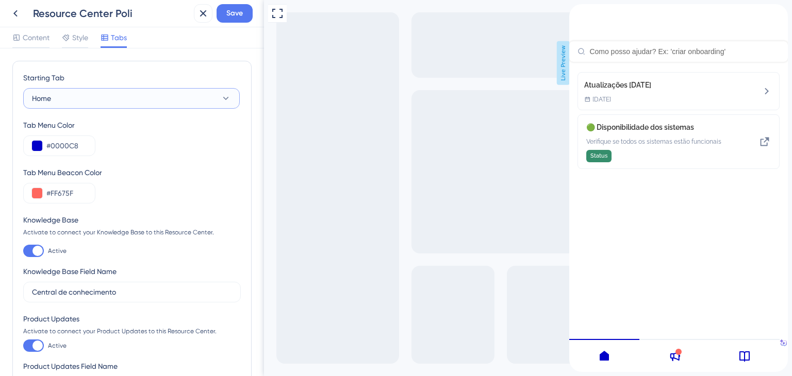
click at [204, 104] on button "Home" at bounding box center [131, 98] width 216 height 21
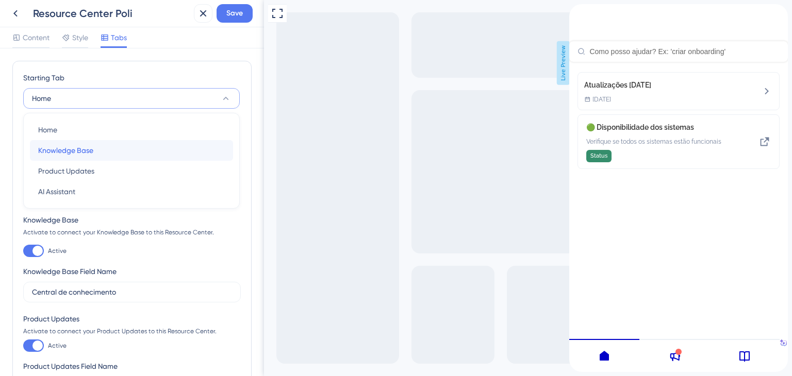
click at [136, 148] on div "Knowledge Base Knowledge Base" at bounding box center [131, 150] width 187 height 21
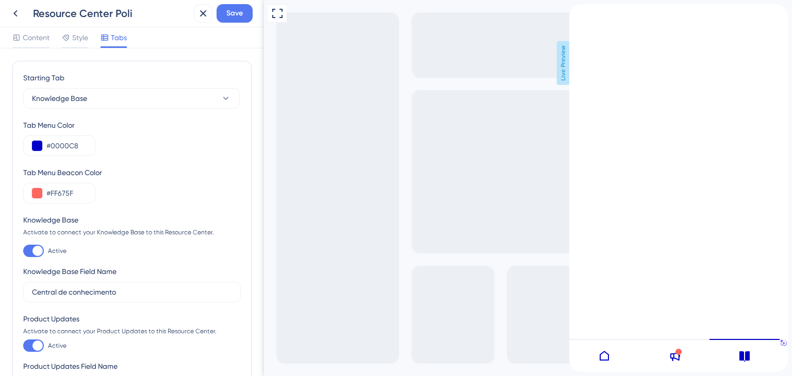
click at [224, 23] on div "Resource Center Poli Save" at bounding box center [132, 13] width 264 height 27
click at [73, 36] on span "Style" at bounding box center [80, 37] width 16 height 12
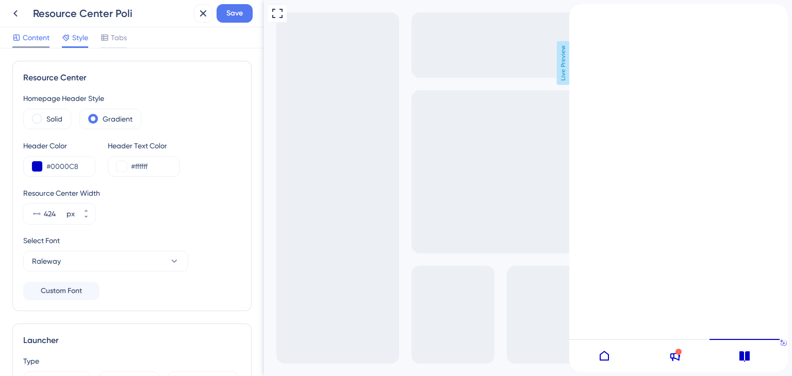
click at [38, 36] on span "Content" at bounding box center [36, 37] width 27 height 12
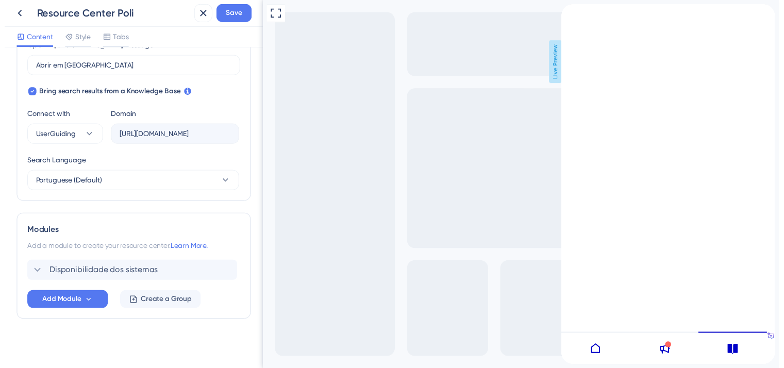
scroll to position [311, 0]
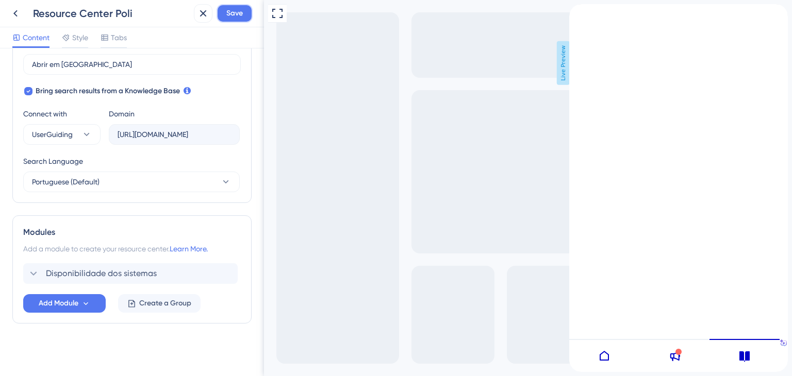
click at [232, 16] on span "Save" at bounding box center [234, 13] width 16 height 12
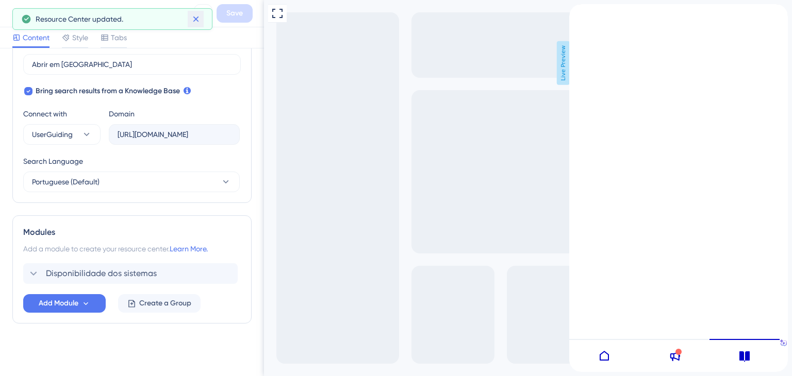
click at [192, 22] on icon at bounding box center [196, 19] width 10 height 10
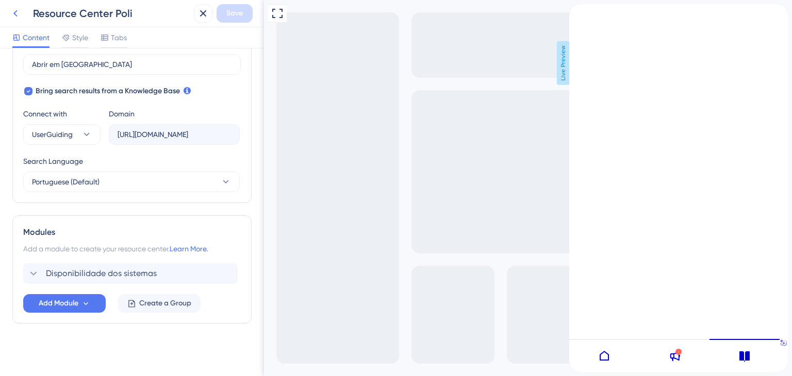
click at [17, 11] on icon at bounding box center [15, 13] width 12 height 12
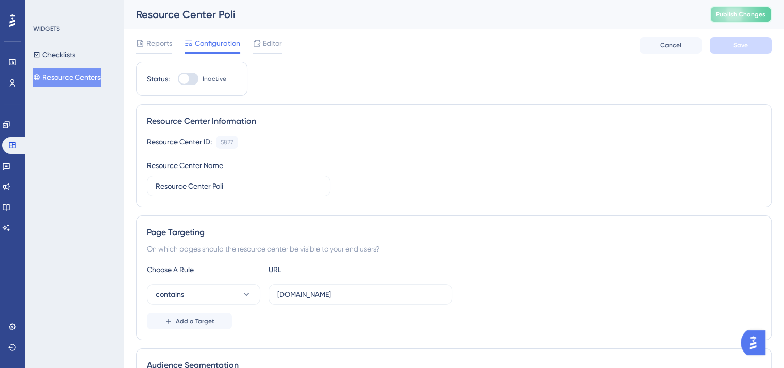
click at [748, 17] on span "Publish Changes" at bounding box center [740, 14] width 49 height 8
click at [153, 44] on span "Reports" at bounding box center [159, 43] width 26 height 12
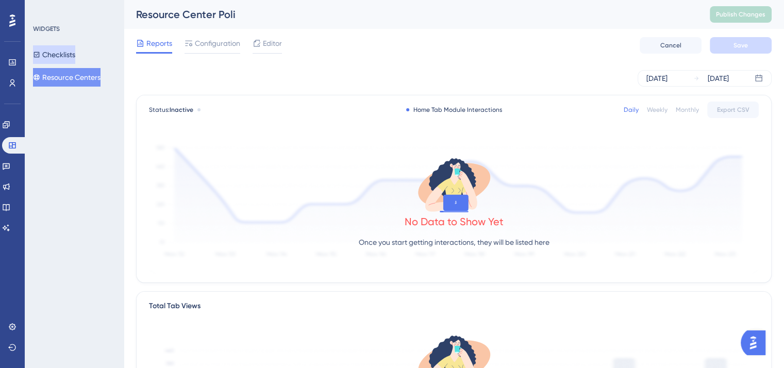
click at [63, 54] on button "Checklists" at bounding box center [54, 54] width 42 height 19
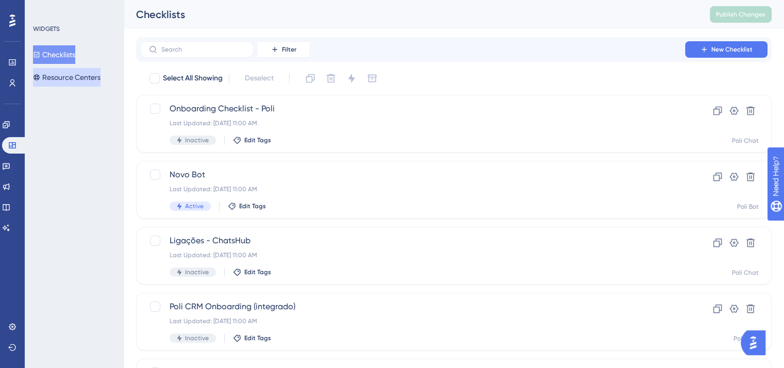
click at [79, 78] on button "Resource Centers" at bounding box center [67, 77] width 68 height 19
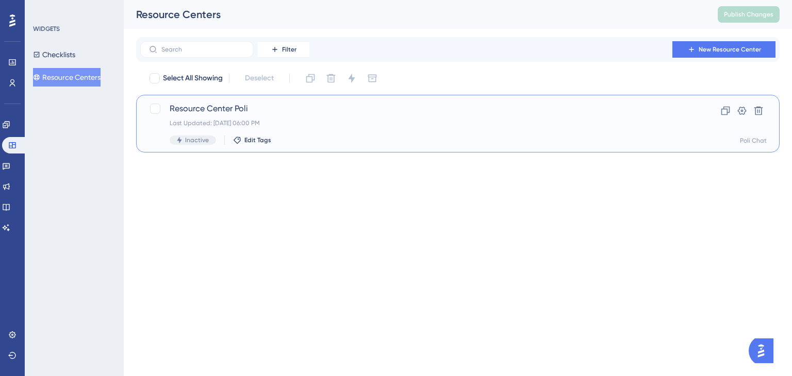
click at [267, 116] on div "Resource Center Poli Last Updated: 24 de set. de 2025 06:00 PM Inactive Edit Ta…" at bounding box center [417, 124] width 494 height 42
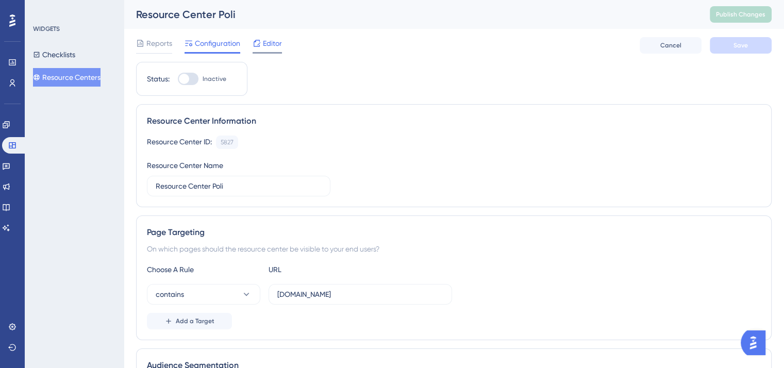
click at [272, 51] on div "Editor" at bounding box center [267, 45] width 29 height 16
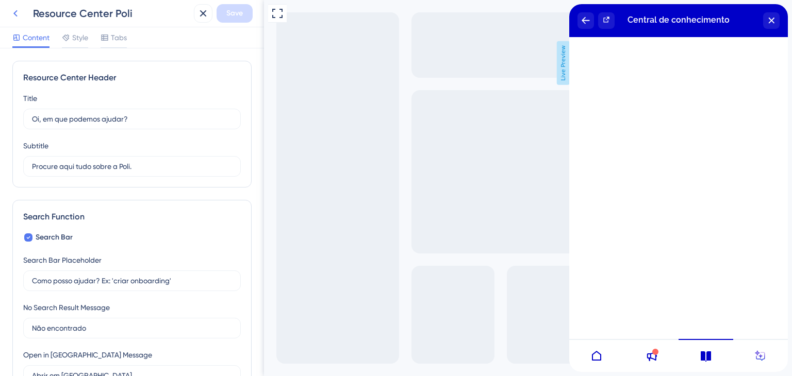
click at [13, 12] on icon at bounding box center [15, 13] width 12 height 12
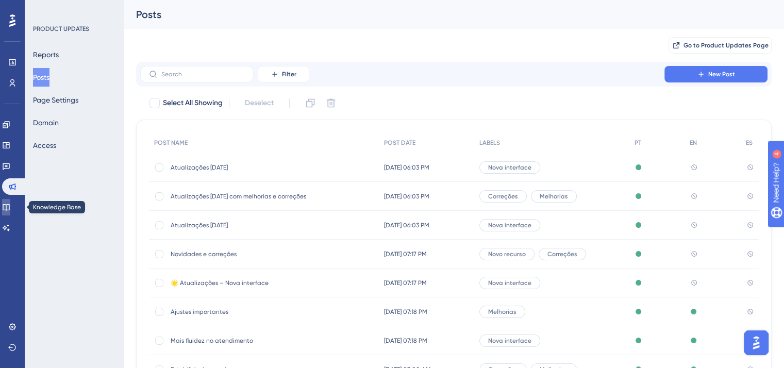
click at [9, 205] on icon at bounding box center [6, 207] width 7 height 7
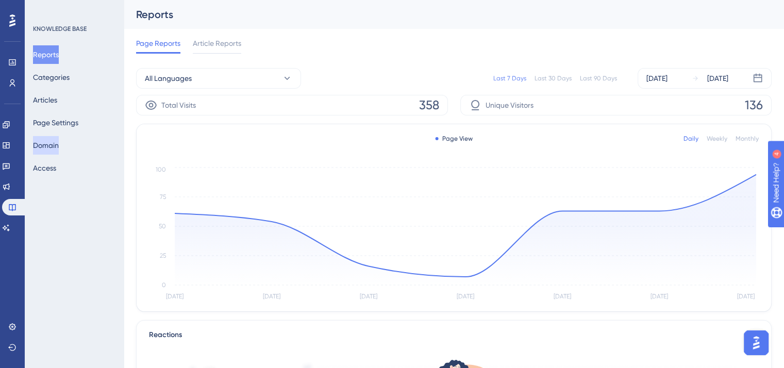
click at [59, 148] on button "Domain" at bounding box center [46, 145] width 26 height 19
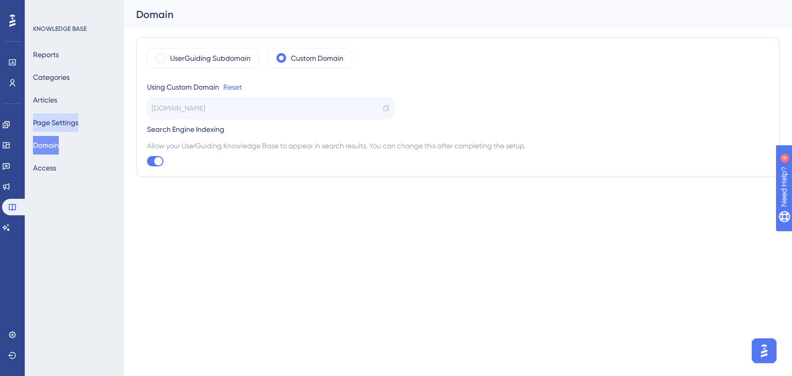
click at [64, 116] on button "Page Settings" at bounding box center [55, 122] width 45 height 19
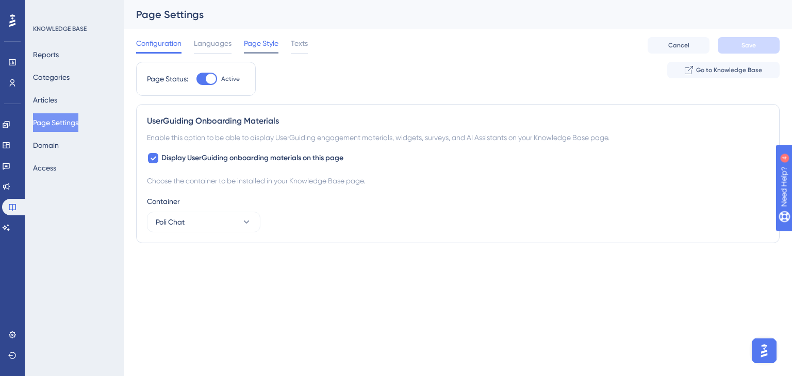
click at [272, 42] on span "Page Style" at bounding box center [261, 43] width 35 height 12
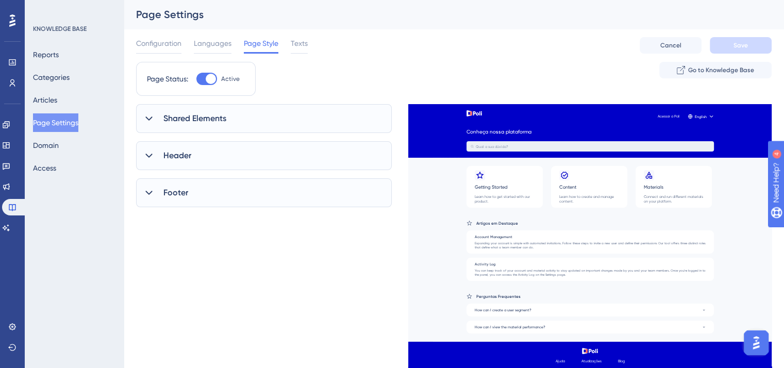
click at [157, 119] on div "Shared Elements" at bounding box center [264, 118] width 256 height 29
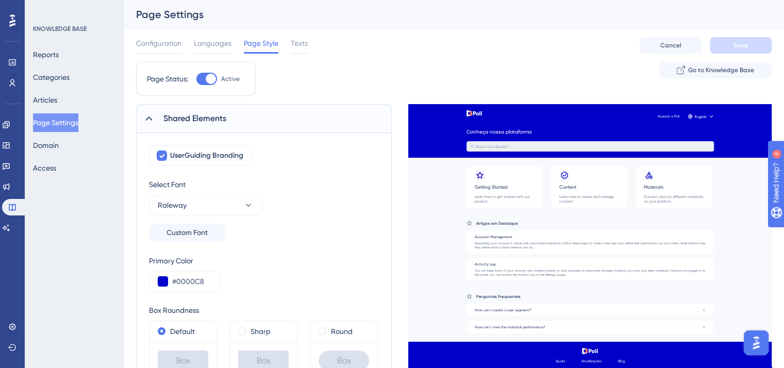
click at [157, 119] on div "Shared Elements" at bounding box center [264, 118] width 256 height 29
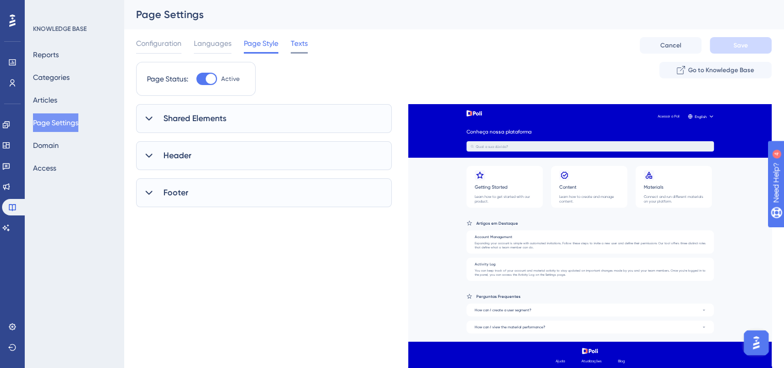
click at [305, 45] on span "Texts" at bounding box center [299, 43] width 17 height 12
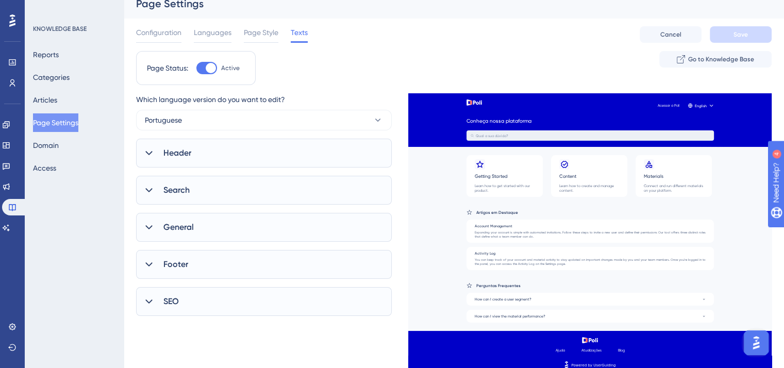
scroll to position [21, 0]
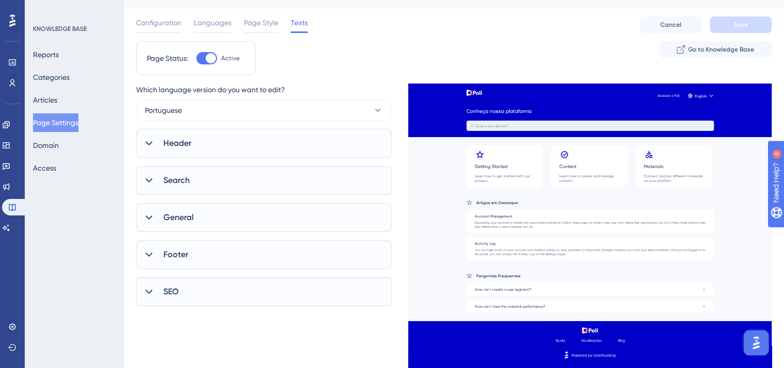
click at [151, 181] on icon at bounding box center [149, 180] width 10 height 10
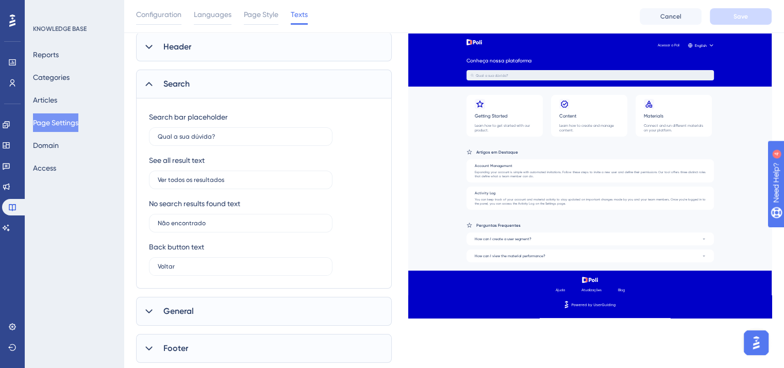
scroll to position [124, 0]
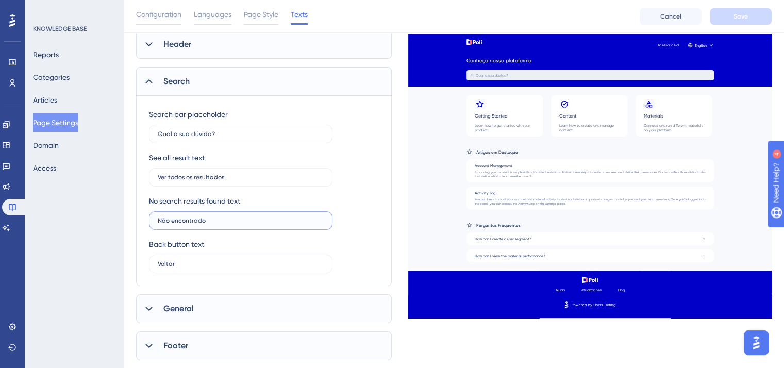
click at [183, 217] on input "Não encontrado" at bounding box center [241, 220] width 166 height 7
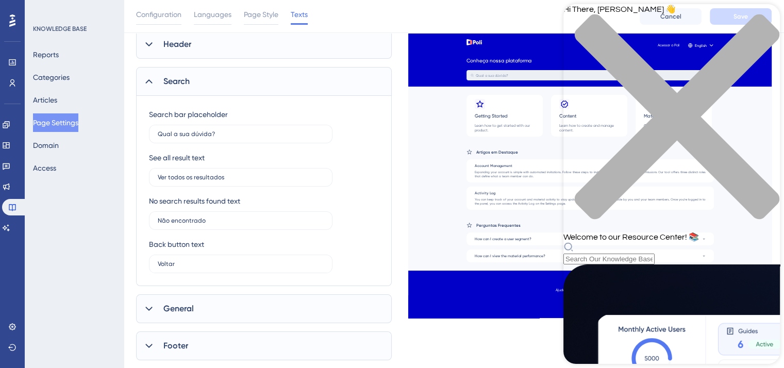
scroll to position [470, 0]
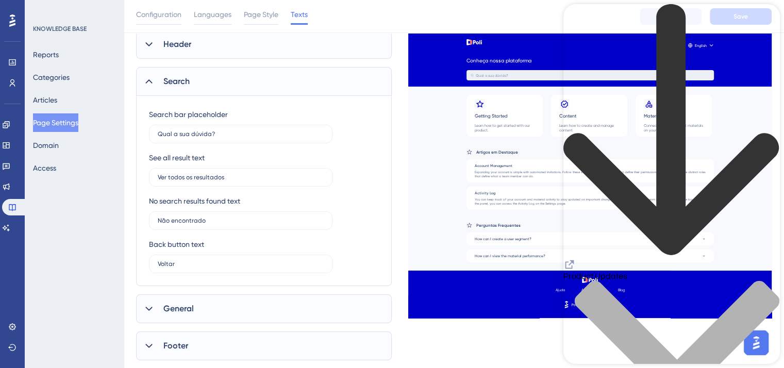
scroll to position [979, 0]
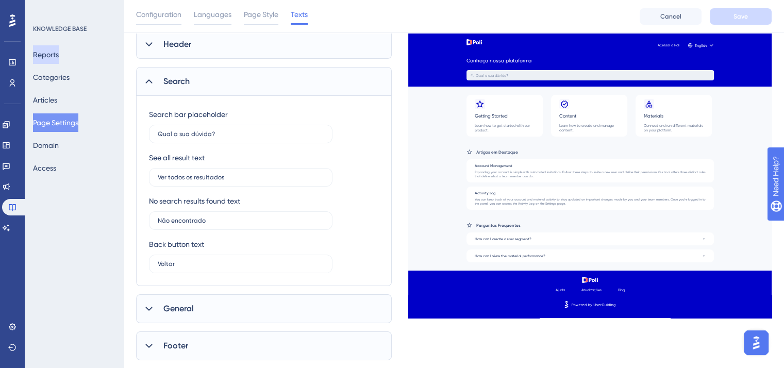
click at [59, 51] on button "Reports" at bounding box center [46, 54] width 26 height 19
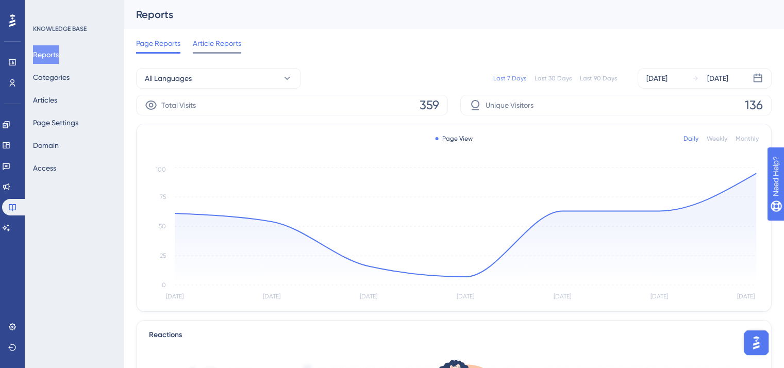
click at [224, 41] on span "Article Reports" at bounding box center [217, 43] width 48 height 12
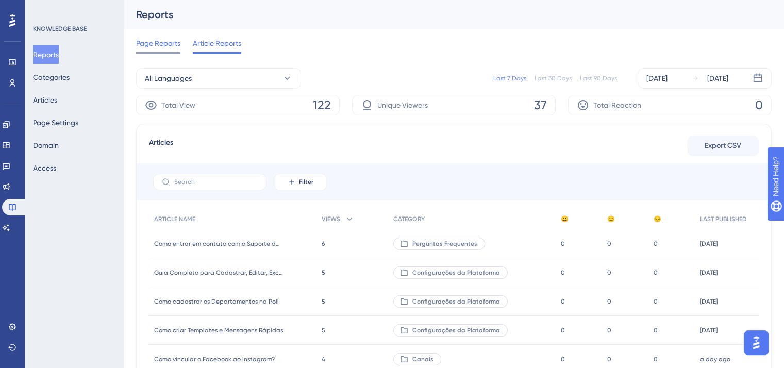
click at [167, 44] on span "Page Reports" at bounding box center [158, 43] width 44 height 12
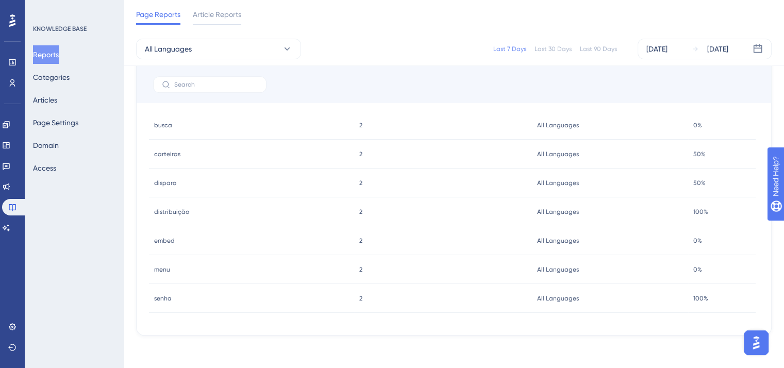
scroll to position [110, 0]
click at [56, 79] on button "Categories" at bounding box center [51, 77] width 37 height 19
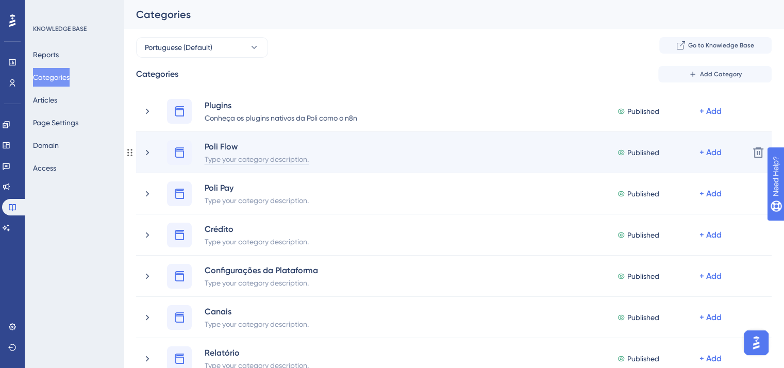
click at [239, 159] on div "Type your category description." at bounding box center [256, 159] width 105 height 12
click at [254, 161] on div "Type your category description." at bounding box center [256, 159] width 105 height 12
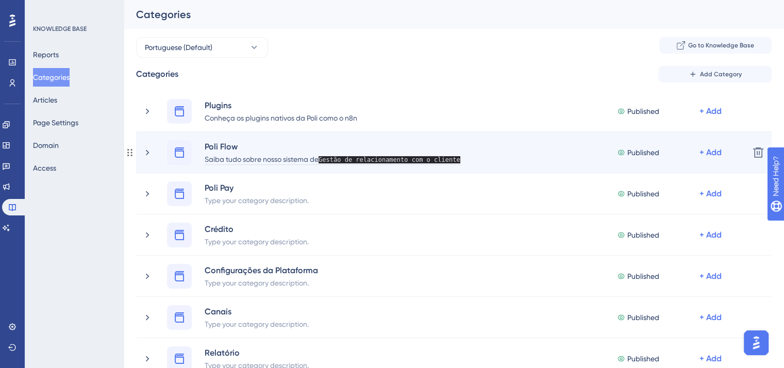
click at [322, 155] on div "Saiba tudo sobre nosso sistema de Gestão de relacionamento com o cliente" at bounding box center [332, 159] width 257 height 12
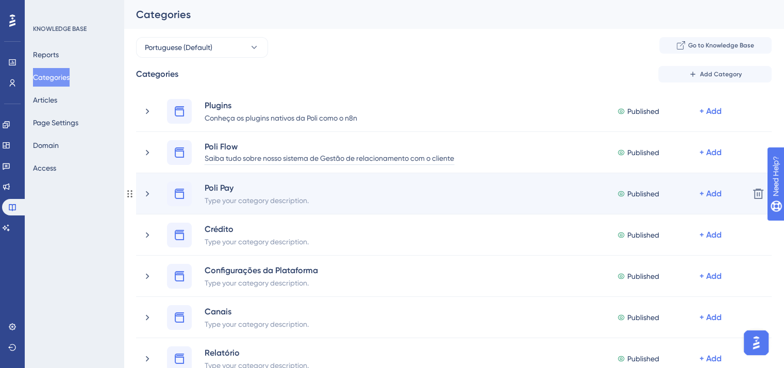
scroll to position [1, 0]
click at [252, 192] on div "Poli Pay" at bounding box center [256, 187] width 105 height 12
click at [262, 202] on div "Type your category description." at bounding box center [256, 200] width 105 height 12
paste div
click at [206, 201] on span "Pagamentos integrados" at bounding box center [244, 200] width 78 height 7
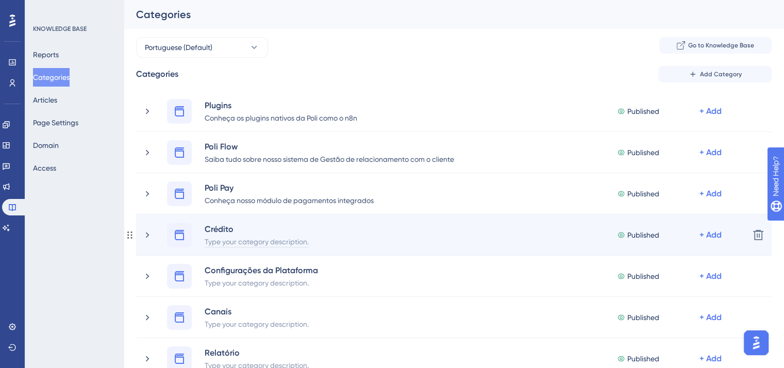
click at [262, 243] on div "Type your category description." at bounding box center [256, 241] width 105 height 12
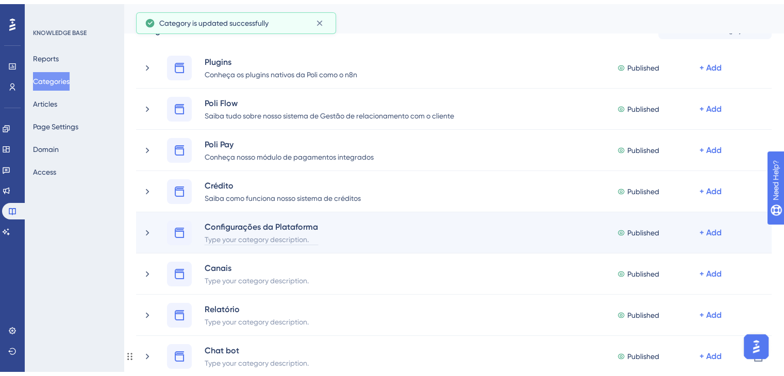
scroll to position [155, 0]
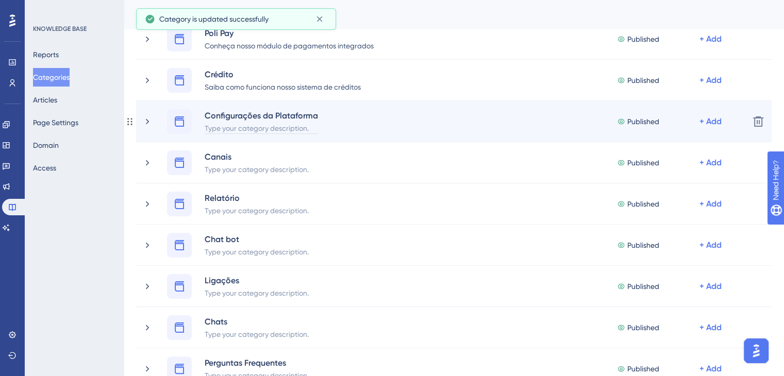
click at [274, 128] on div "Type your category description." at bounding box center [261, 128] width 114 height 12
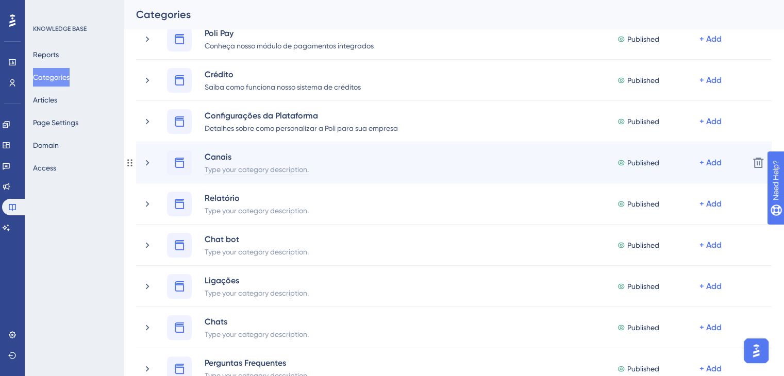
click at [227, 166] on div "Type your category description." at bounding box center [256, 169] width 105 height 12
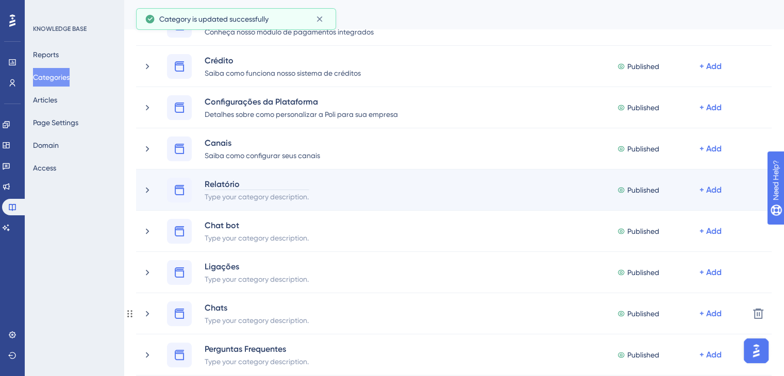
scroll to position [206, 0]
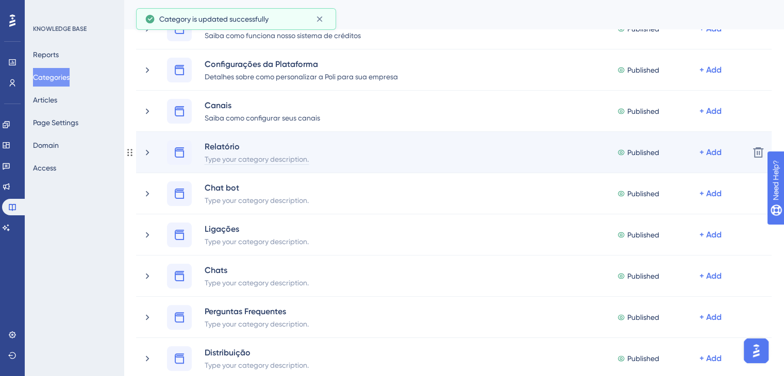
click at [243, 157] on div "Type your category description." at bounding box center [256, 159] width 105 height 12
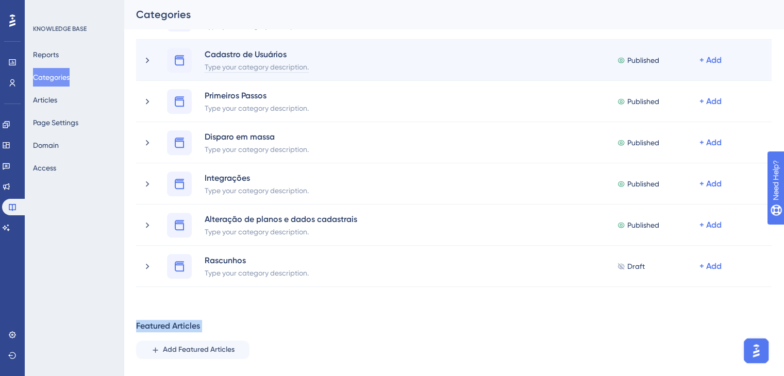
scroll to position [650, 0]
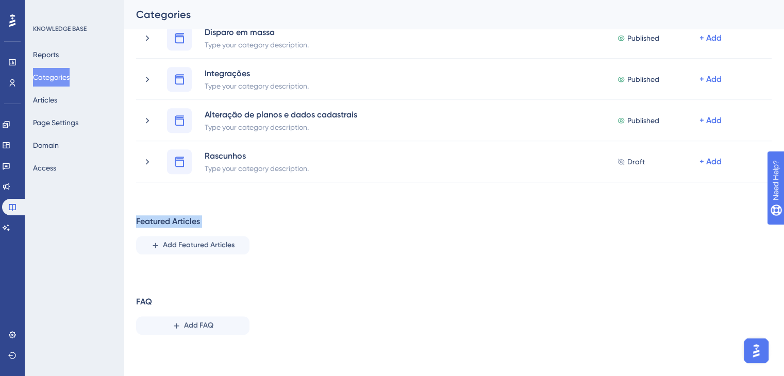
drag, startPoint x: 137, startPoint y: 85, endPoint x: 312, endPoint y: 263, distance: 249.6
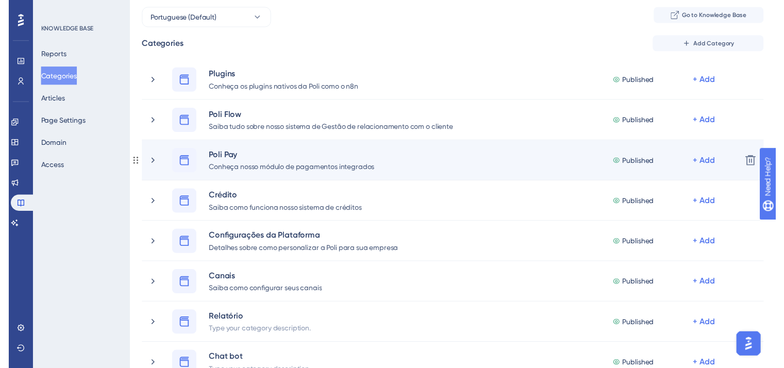
scroll to position [0, 0]
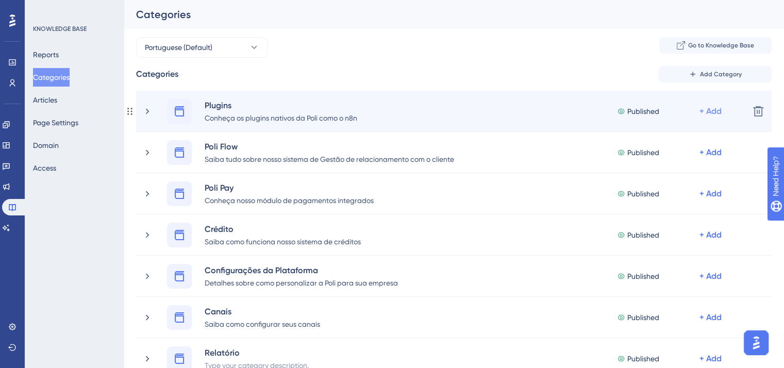
click at [712, 110] on div "+ Add" at bounding box center [710, 111] width 22 height 12
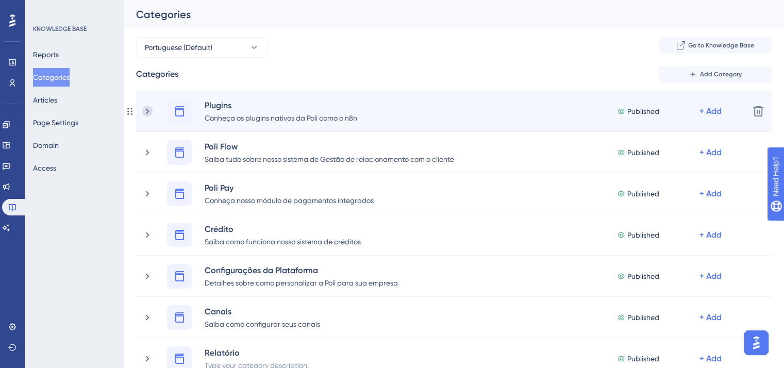
click at [144, 110] on icon at bounding box center [147, 111] width 10 height 10
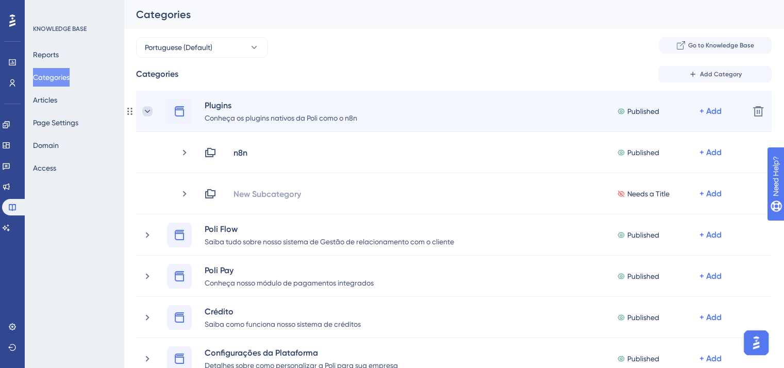
click at [144, 112] on icon at bounding box center [147, 111] width 10 height 10
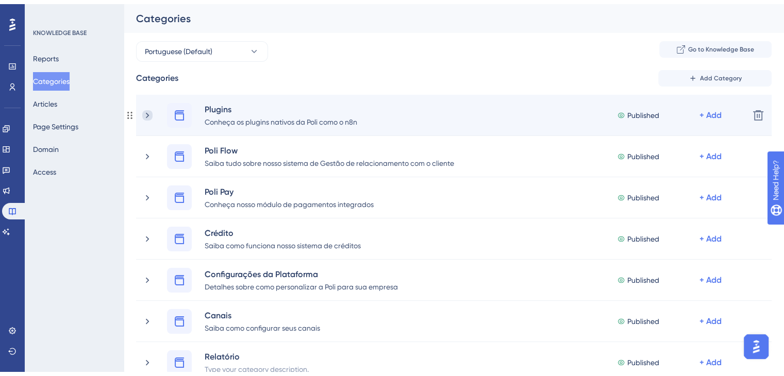
scroll to position [52, 0]
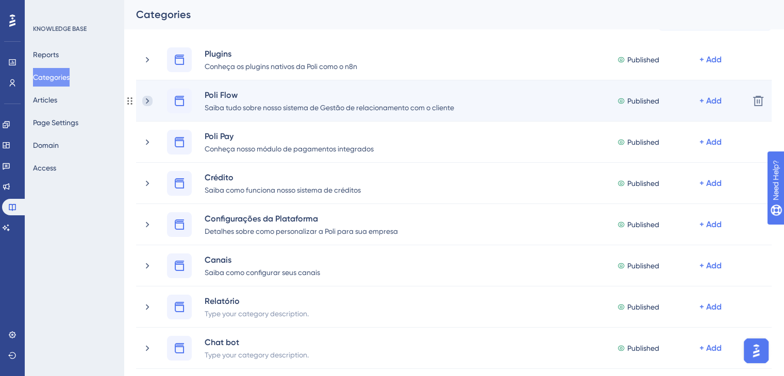
click at [150, 99] on icon at bounding box center [147, 101] width 10 height 10
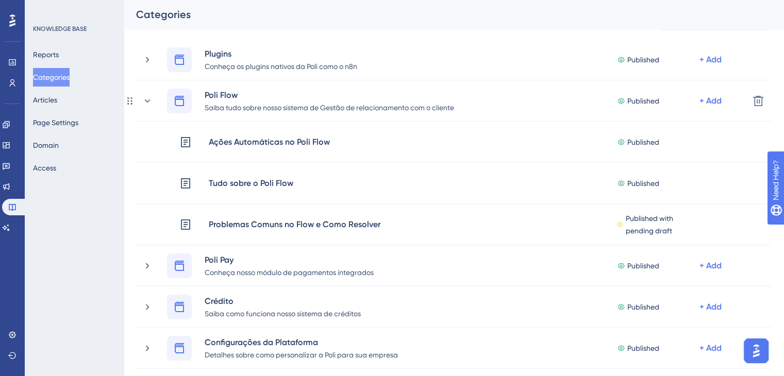
click at [150, 99] on icon at bounding box center [147, 101] width 10 height 10
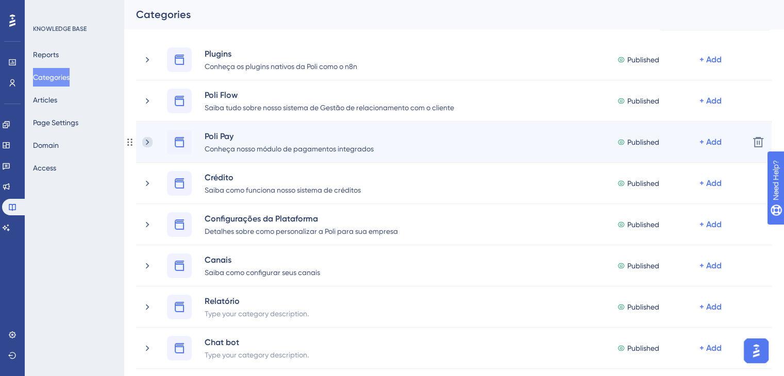
click at [152, 139] on icon at bounding box center [147, 142] width 10 height 10
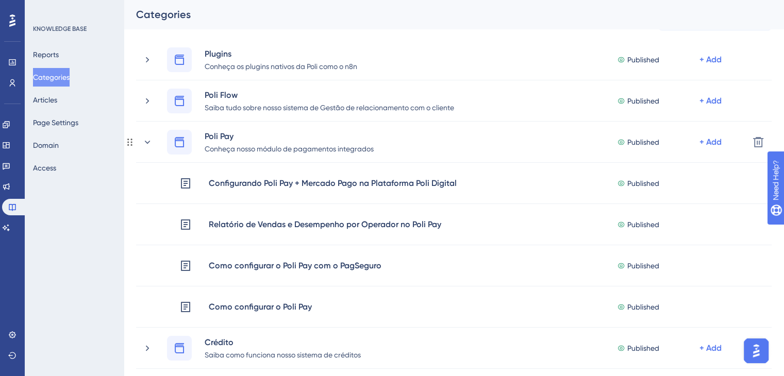
click at [152, 139] on icon at bounding box center [147, 142] width 10 height 10
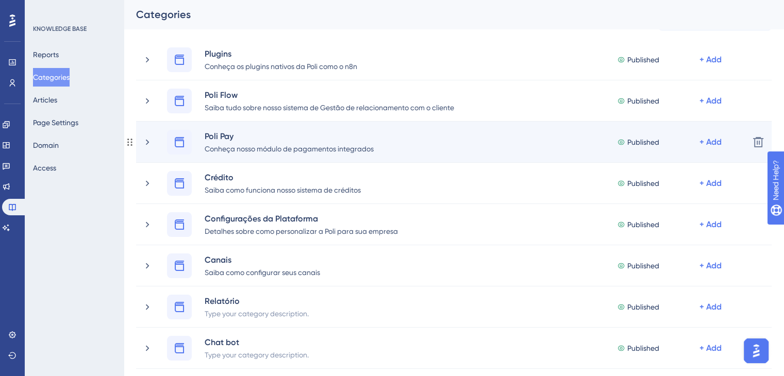
drag, startPoint x: 149, startPoint y: 39, endPoint x: 350, endPoint y: 122, distance: 217.9
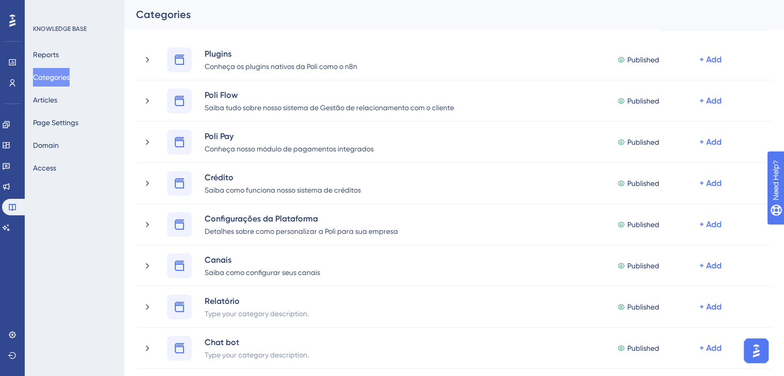
drag, startPoint x: 167, startPoint y: 38, endPoint x: 174, endPoint y: 38, distance: 7.2
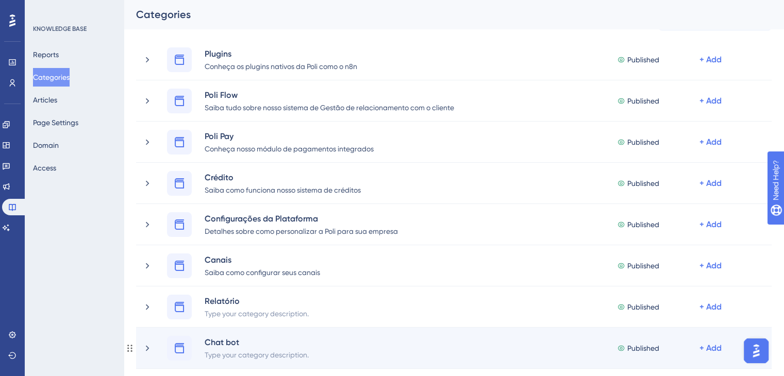
drag, startPoint x: 202, startPoint y: 38, endPoint x: 334, endPoint y: 345, distance: 334.8
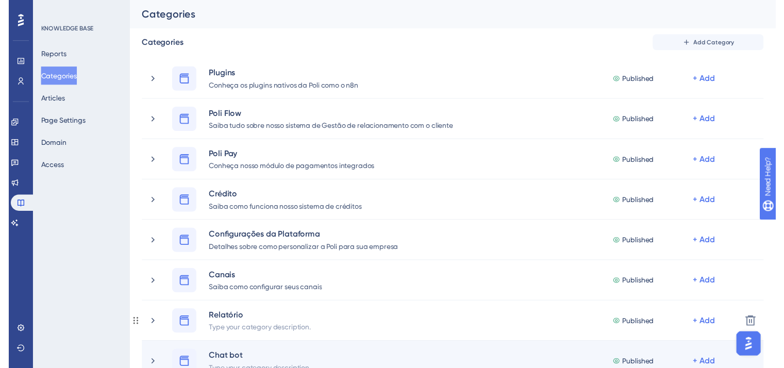
scroll to position [0, 0]
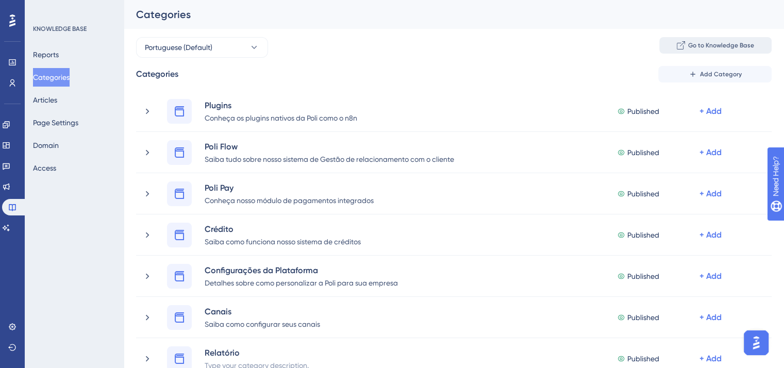
click at [708, 51] on button "Go to Knowledge Base" at bounding box center [715, 45] width 112 height 16
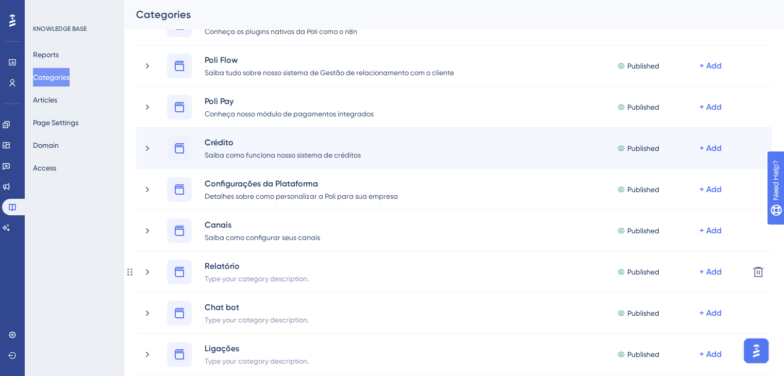
scroll to position [103, 0]
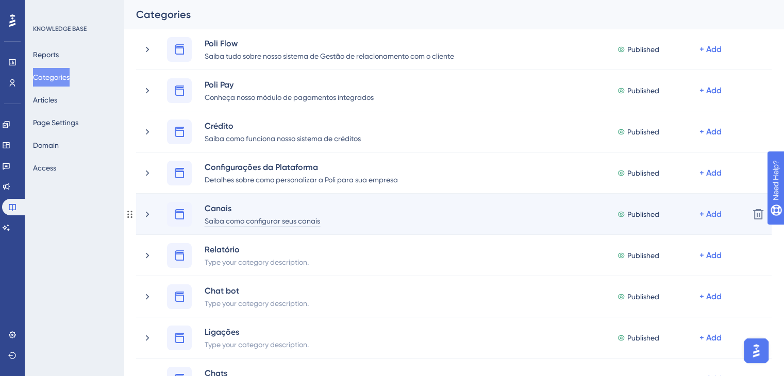
click at [286, 219] on div "Saiba como configurar seus canais" at bounding box center [262, 220] width 116 height 12
paste div
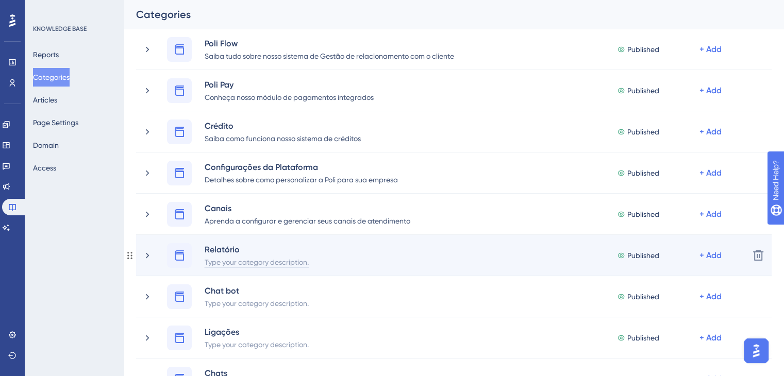
click at [253, 258] on div "Type your category description." at bounding box center [256, 262] width 105 height 12
paste div
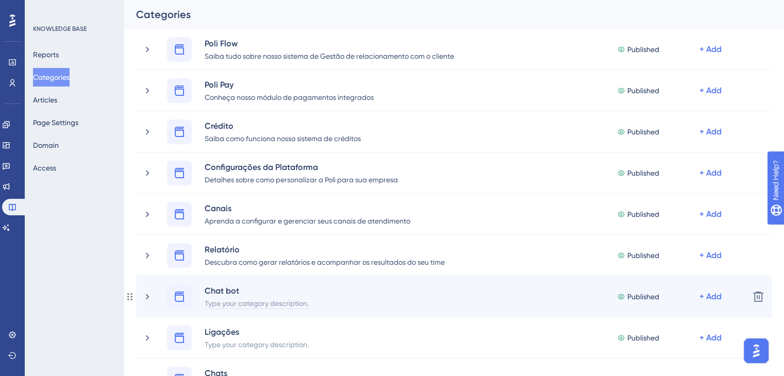
click at [259, 303] on div "Type your category description." at bounding box center [256, 303] width 105 height 12
paste div
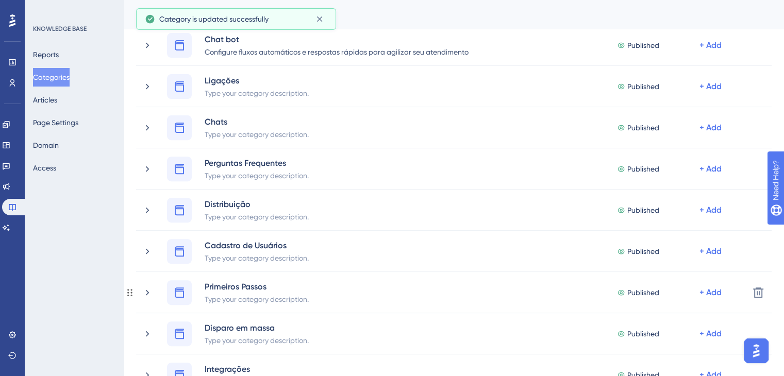
scroll to position [361, 0]
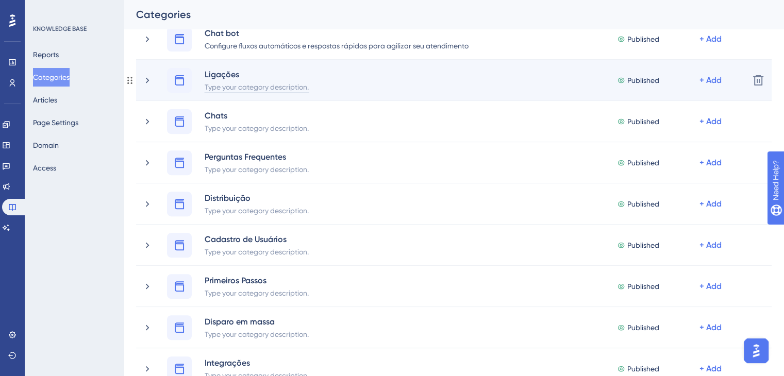
click at [242, 89] on div "Type your category description." at bounding box center [256, 86] width 105 height 12
paste div
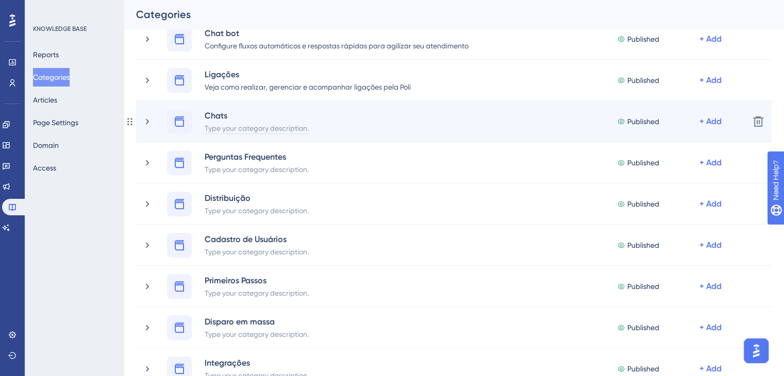
click at [256, 128] on div "Type your category description." at bounding box center [256, 128] width 105 height 12
paste div
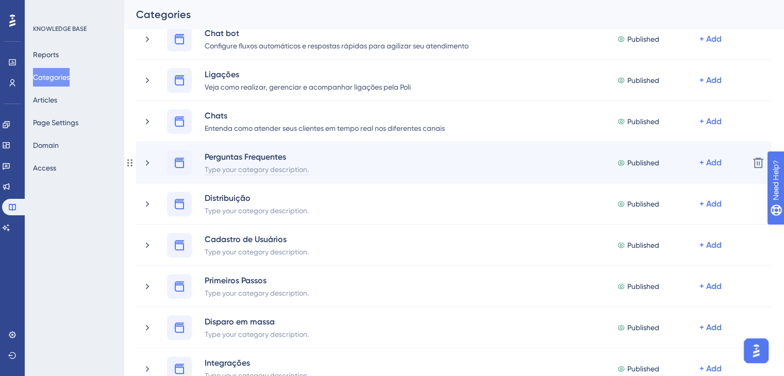
click at [268, 172] on div "Type your category description." at bounding box center [256, 169] width 105 height 12
paste div
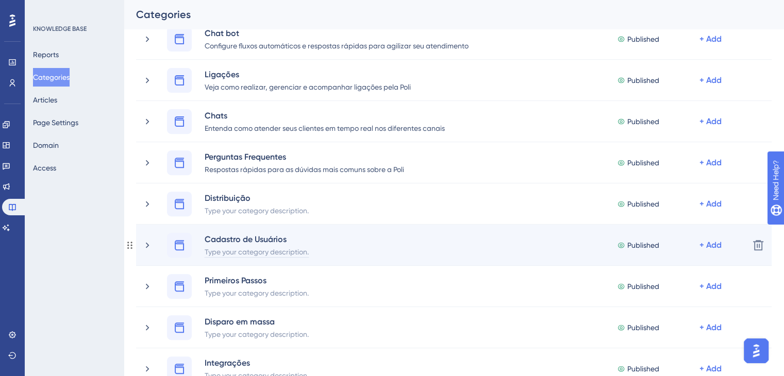
click at [231, 253] on div "Type your category description." at bounding box center [256, 251] width 105 height 12
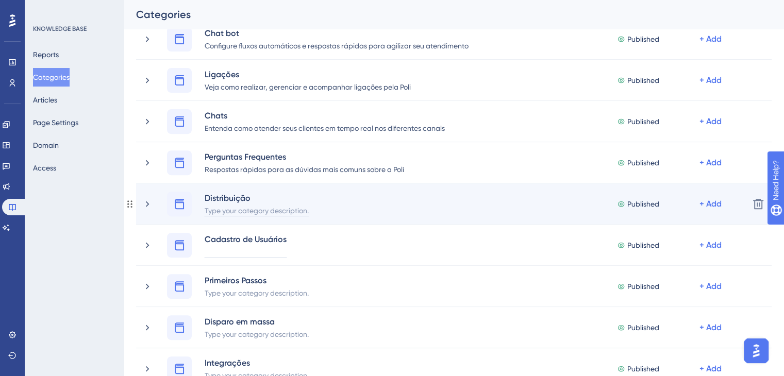
click at [228, 209] on div "Type your category description." at bounding box center [256, 210] width 105 height 12
paste div
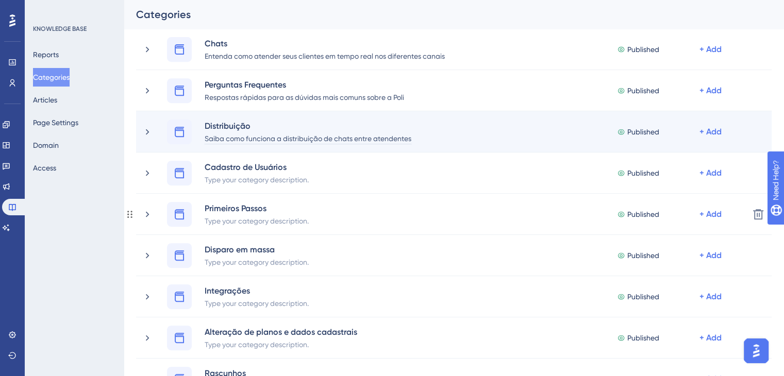
scroll to position [464, 0]
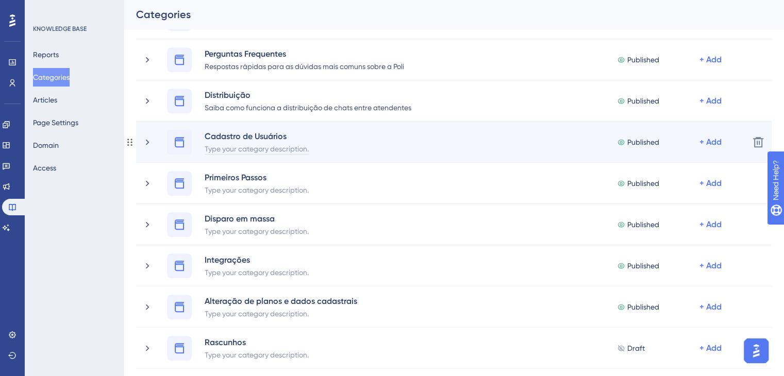
click at [242, 153] on div "Type your category description." at bounding box center [256, 148] width 105 height 12
paste div
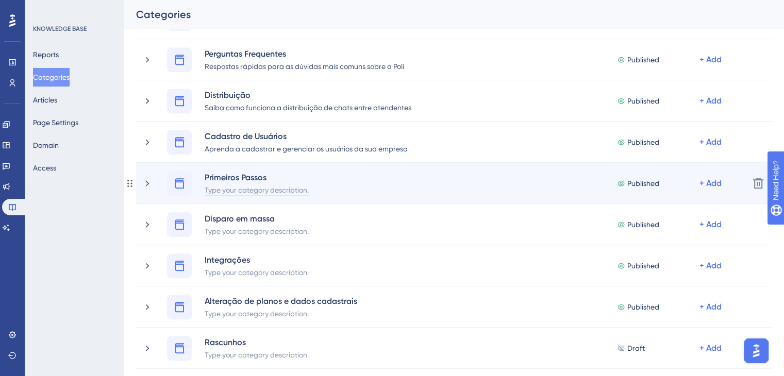
click at [259, 190] on div "Type your category description." at bounding box center [256, 189] width 105 height 12
paste div
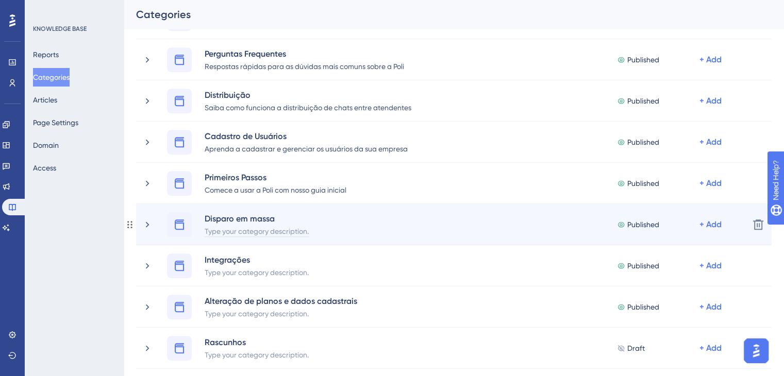
click at [269, 228] on div "Type your category description." at bounding box center [256, 231] width 105 height 12
paste div
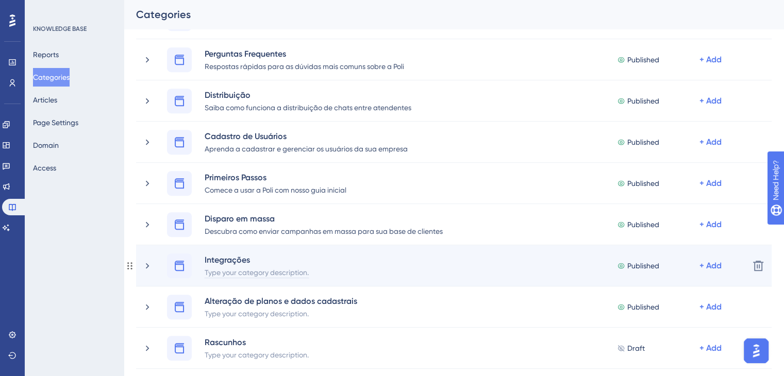
click at [256, 274] on div "Type your category description." at bounding box center [256, 272] width 105 height 12
paste div
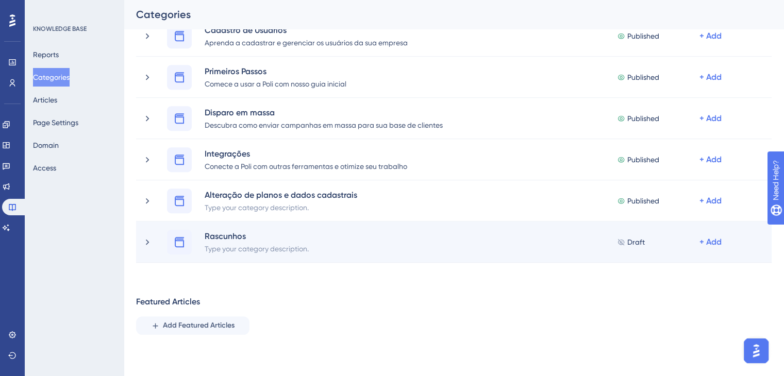
scroll to position [618, 0]
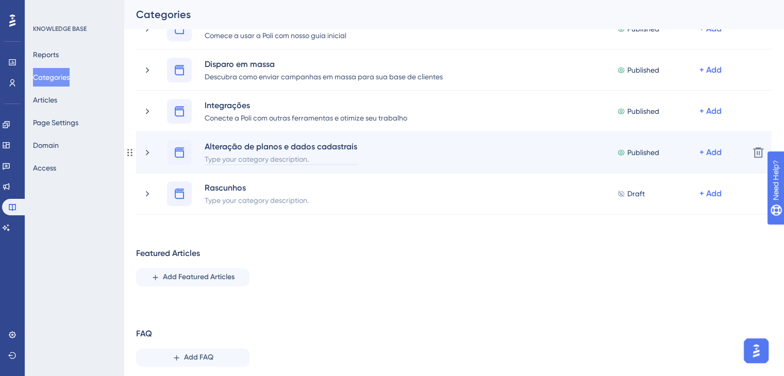
click at [266, 155] on div "Type your category description." at bounding box center [281, 159] width 154 height 12
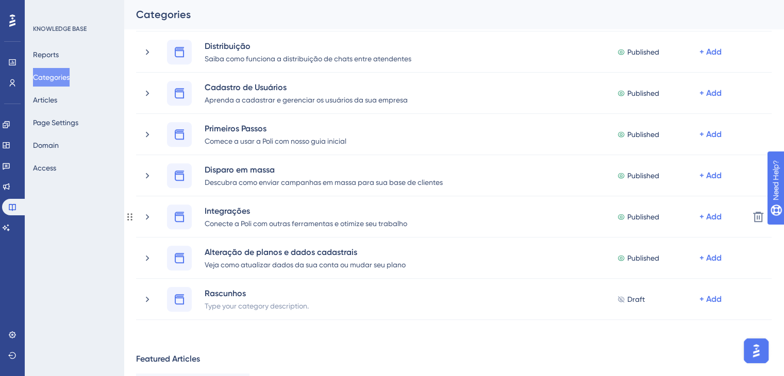
scroll to position [515, 0]
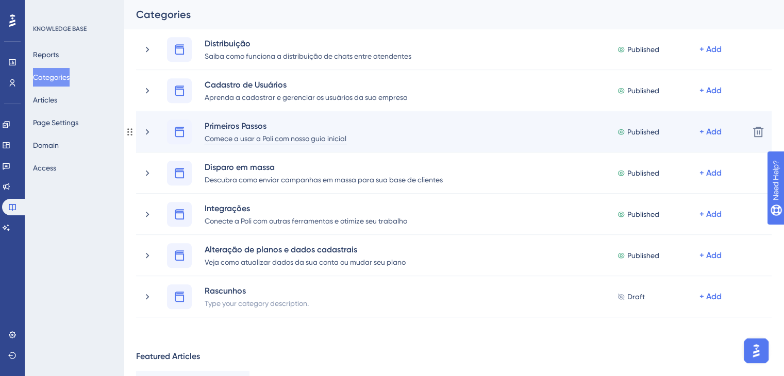
click at [233, 141] on div "Comece a usar a Poli com nosso guia inicial" at bounding box center [275, 138] width 143 height 12
paste div
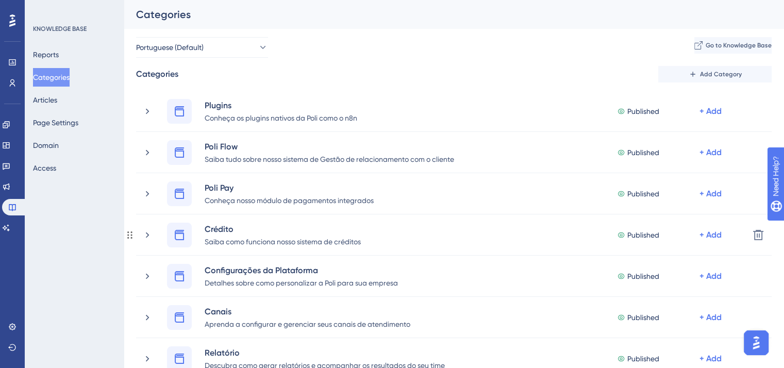
scroll to position [0, 0]
